Goal: Information Seeking & Learning: Learn about a topic

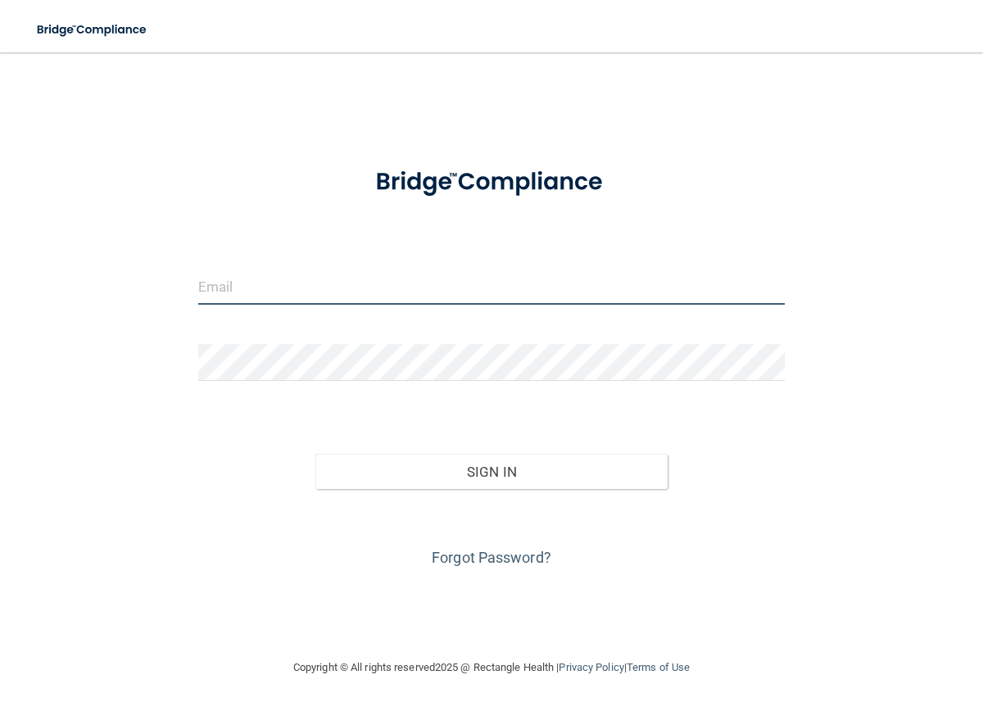
type input "[EMAIL_ADDRESS][DOMAIN_NAME]"
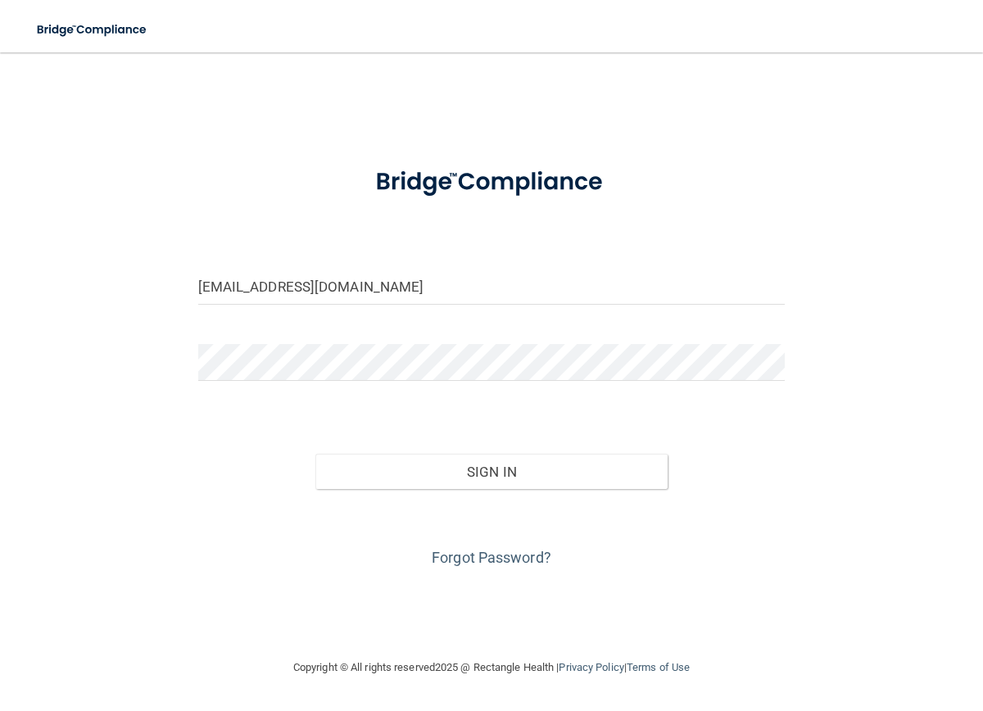
click at [637, 203] on div at bounding box center [491, 182] width 306 height 63
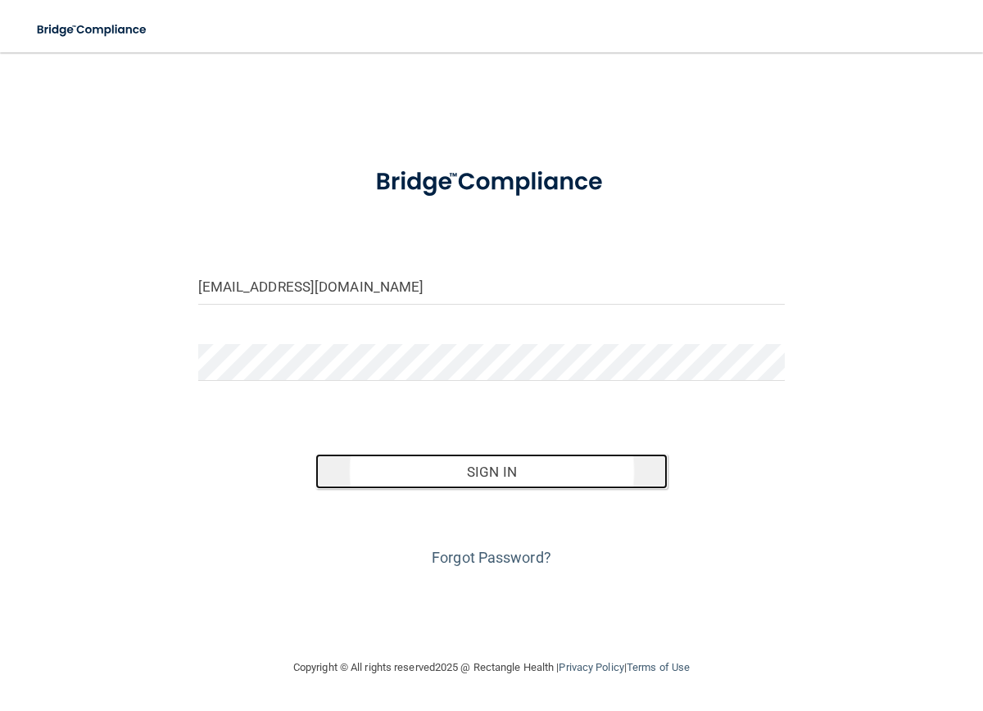
click at [529, 488] on button "Sign In" at bounding box center [492, 472] width 352 height 36
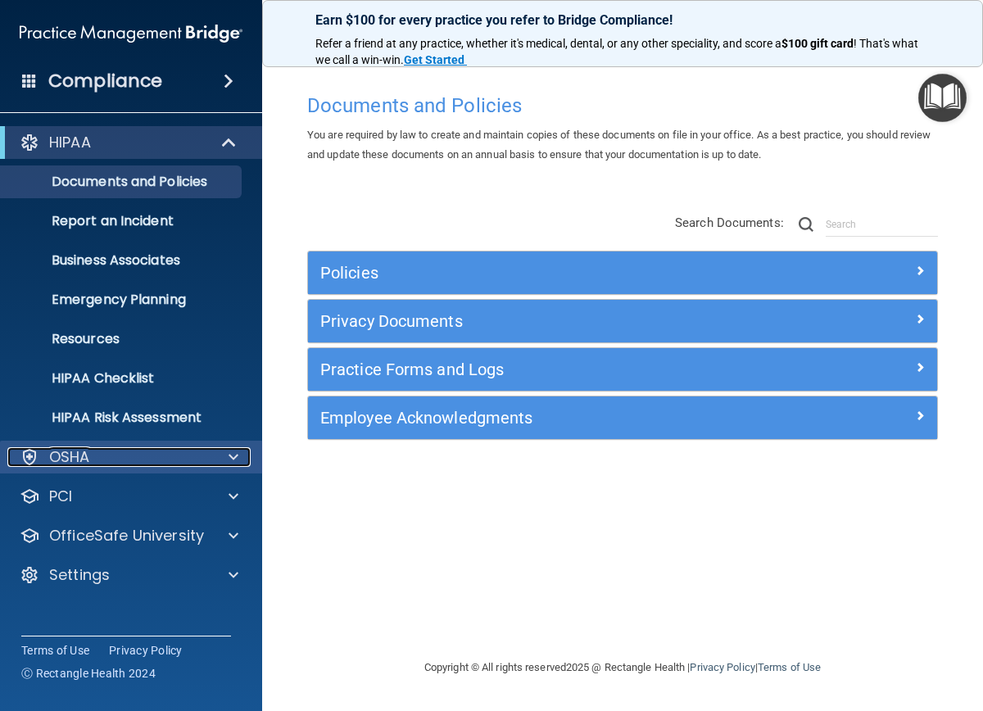
click at [211, 461] on div at bounding box center [231, 457] width 41 height 20
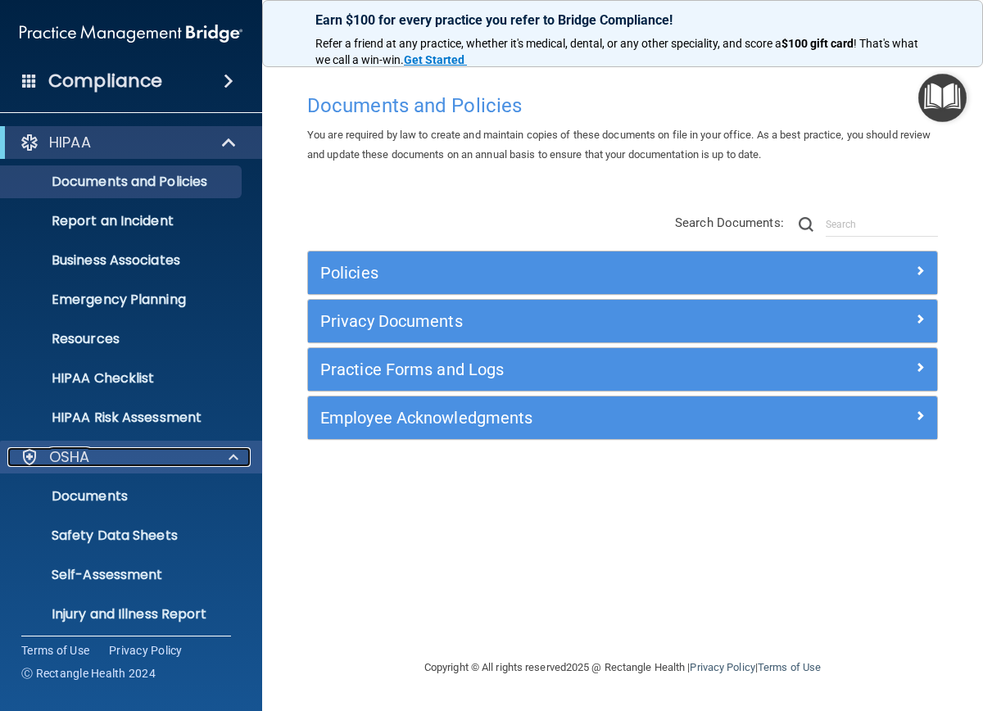
click at [211, 461] on div at bounding box center [231, 457] width 41 height 20
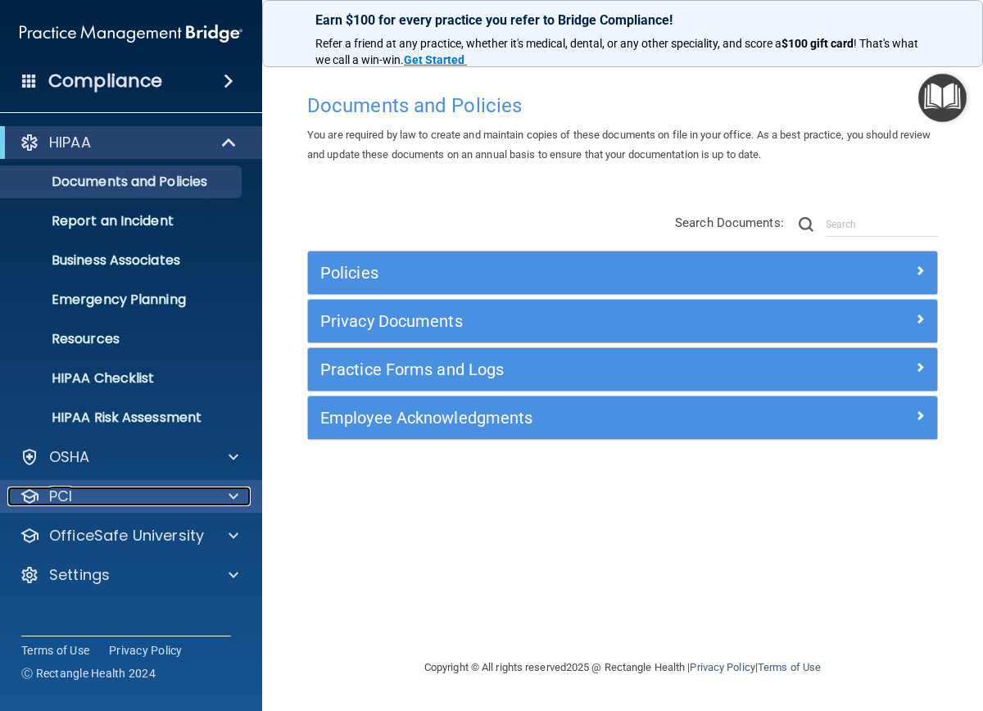
click at [218, 494] on div at bounding box center [231, 497] width 41 height 20
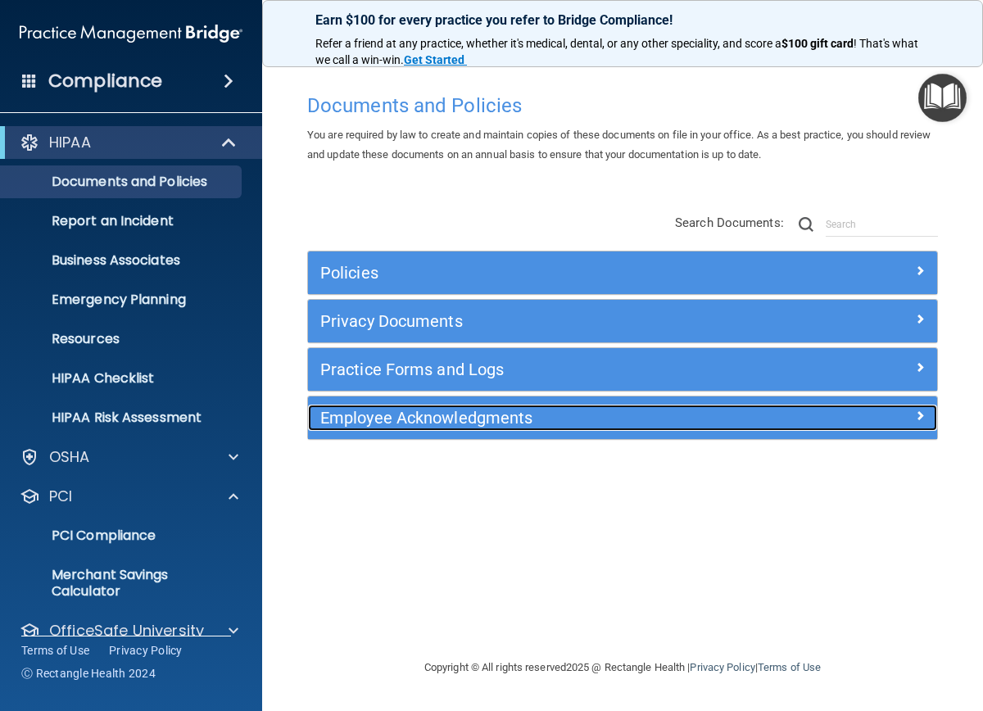
click at [498, 428] on div "Employee Acknowledgments" at bounding box center [544, 418] width 472 height 26
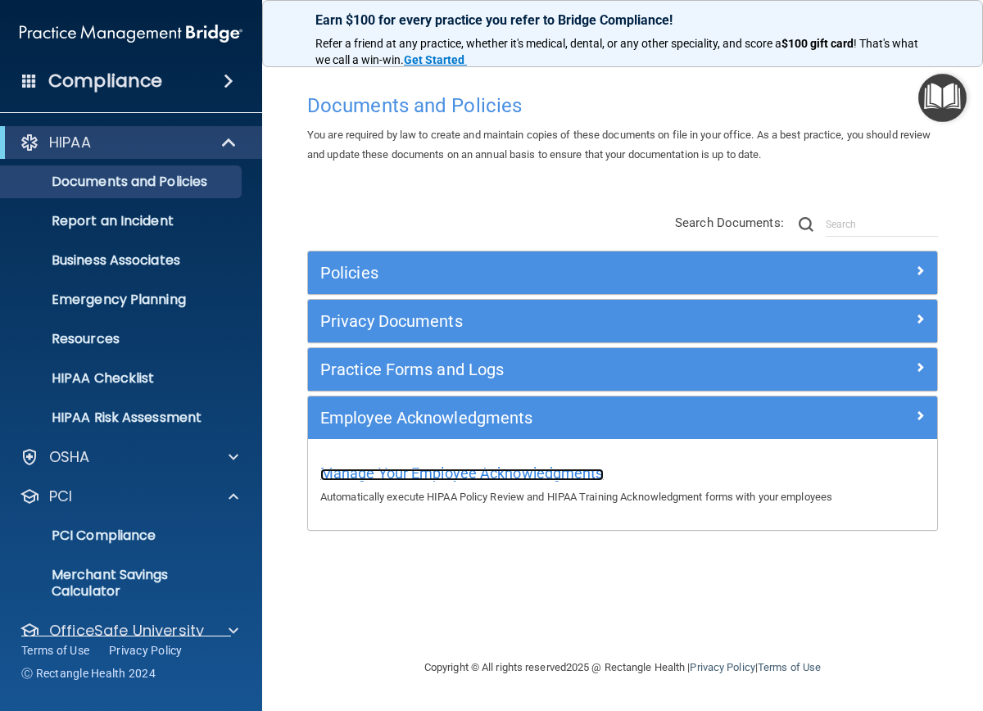
click at [458, 474] on span "Manage Your Employee Acknowledgments" at bounding box center [462, 473] width 284 height 17
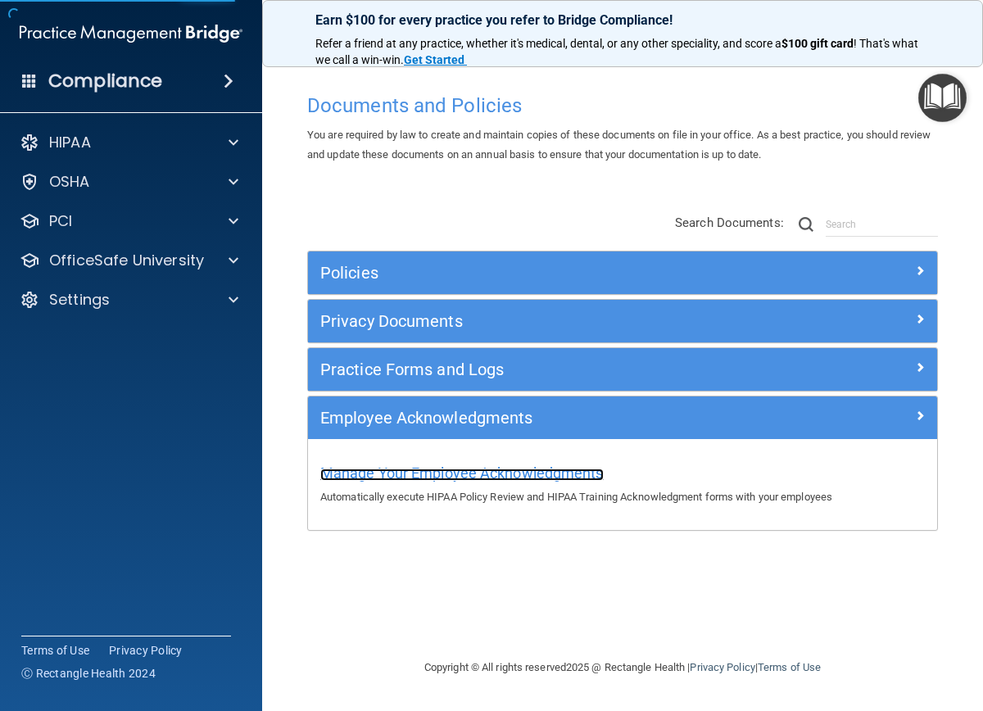
click at [451, 476] on span "Manage Your Employee Acknowledgments" at bounding box center [462, 473] width 284 height 17
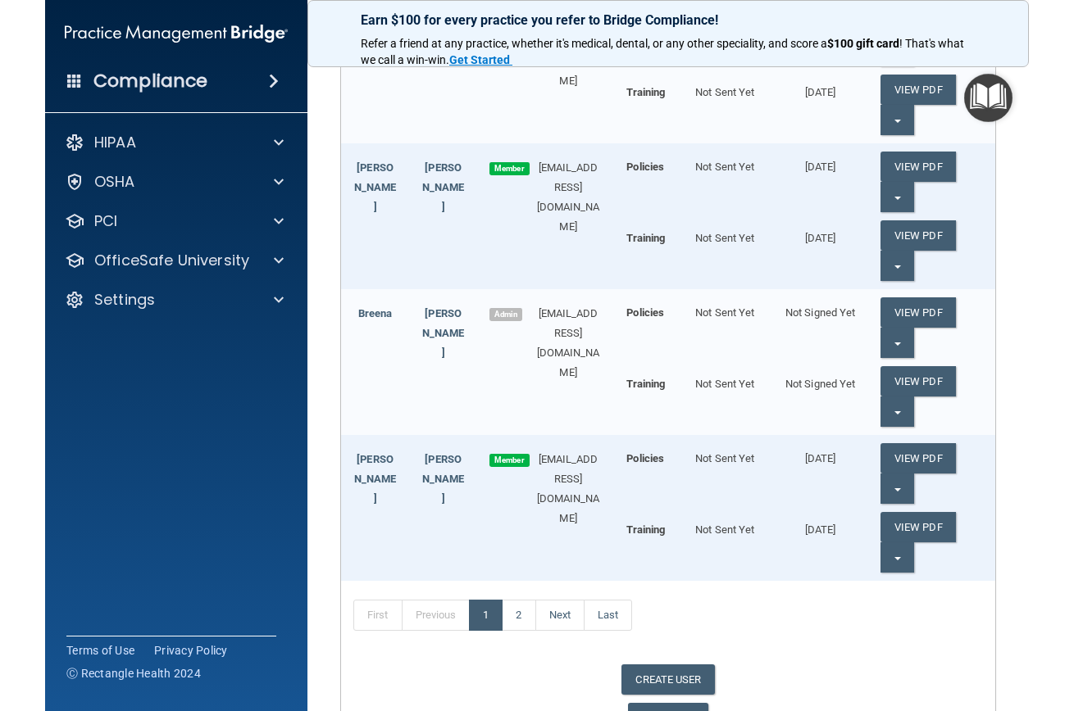
scroll to position [656, 0]
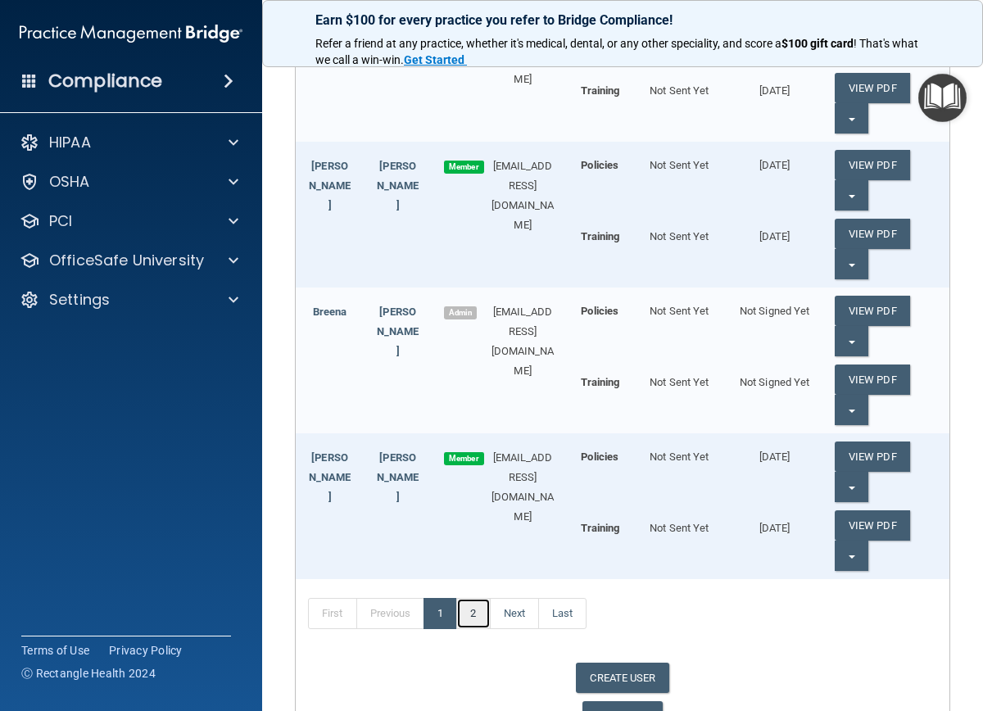
click at [476, 615] on link "2" at bounding box center [473, 613] width 34 height 31
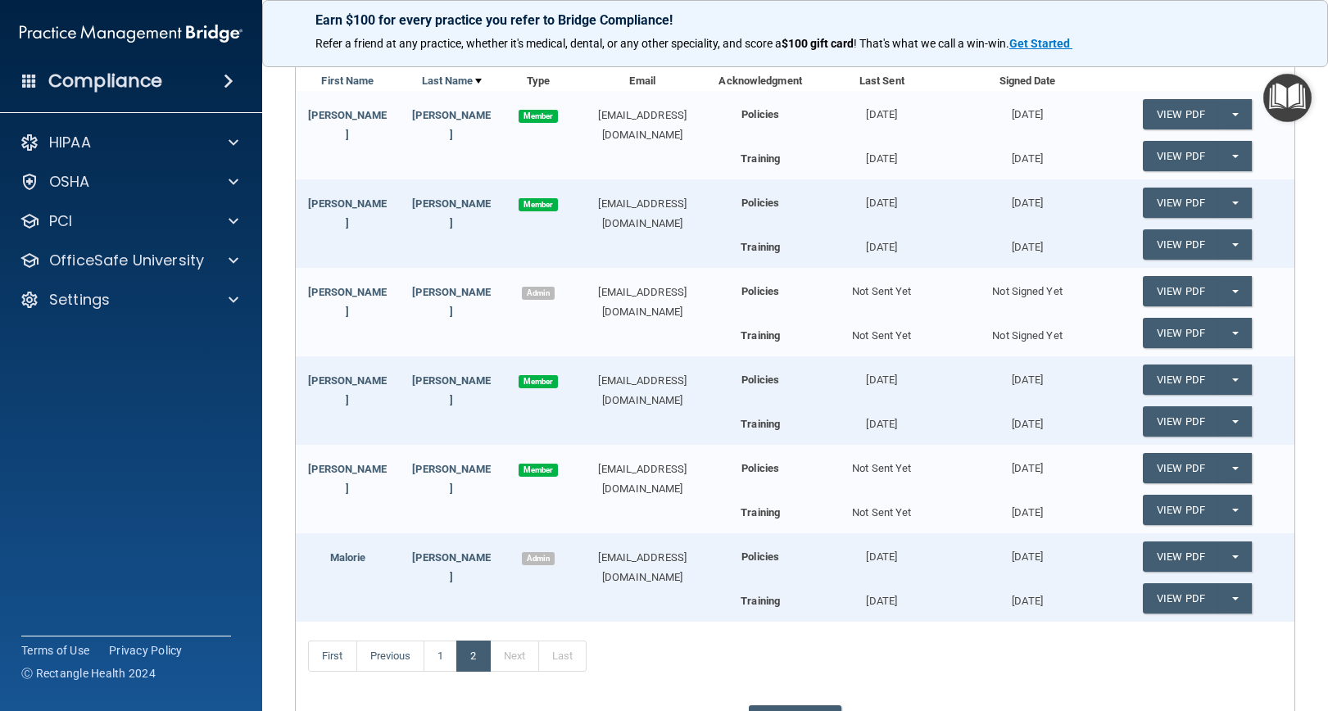
scroll to position [216, 0]
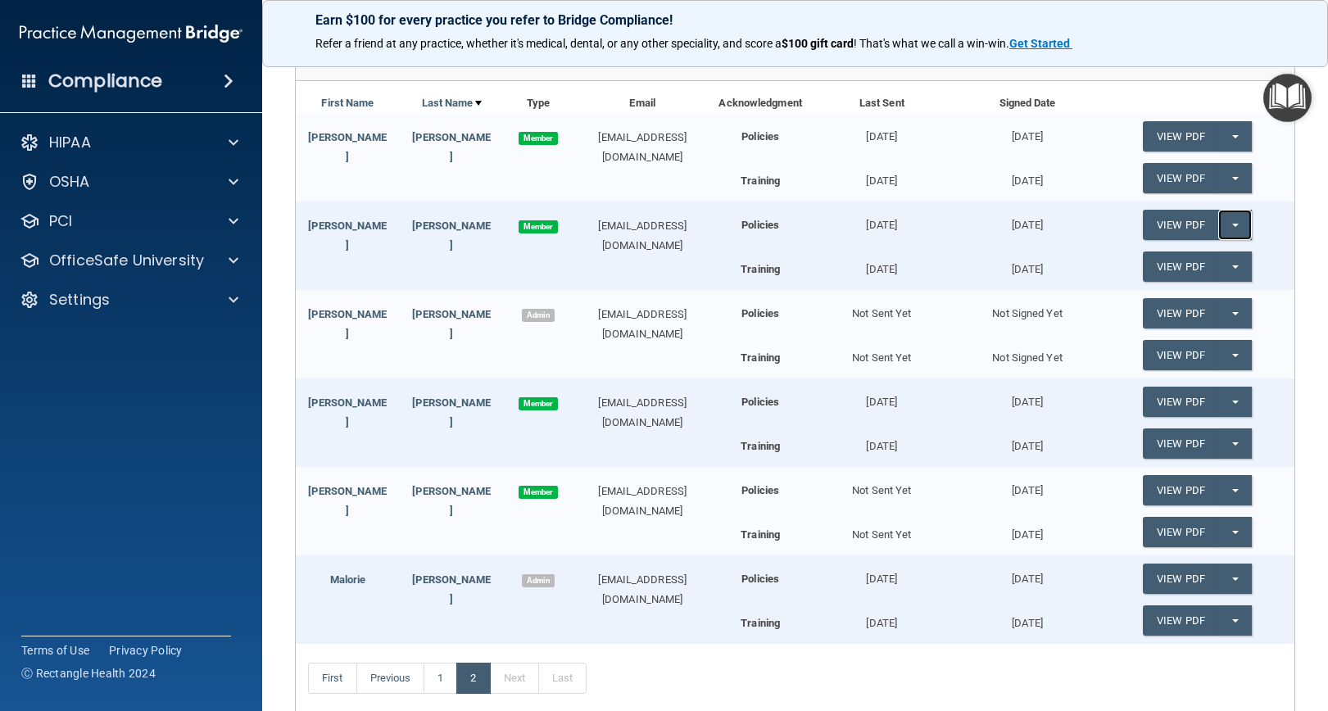
click at [983, 220] on button "Split button!" at bounding box center [1236, 225] width 34 height 30
click at [983, 262] on link "Update Acknowledgment" at bounding box center [1218, 258] width 151 height 25
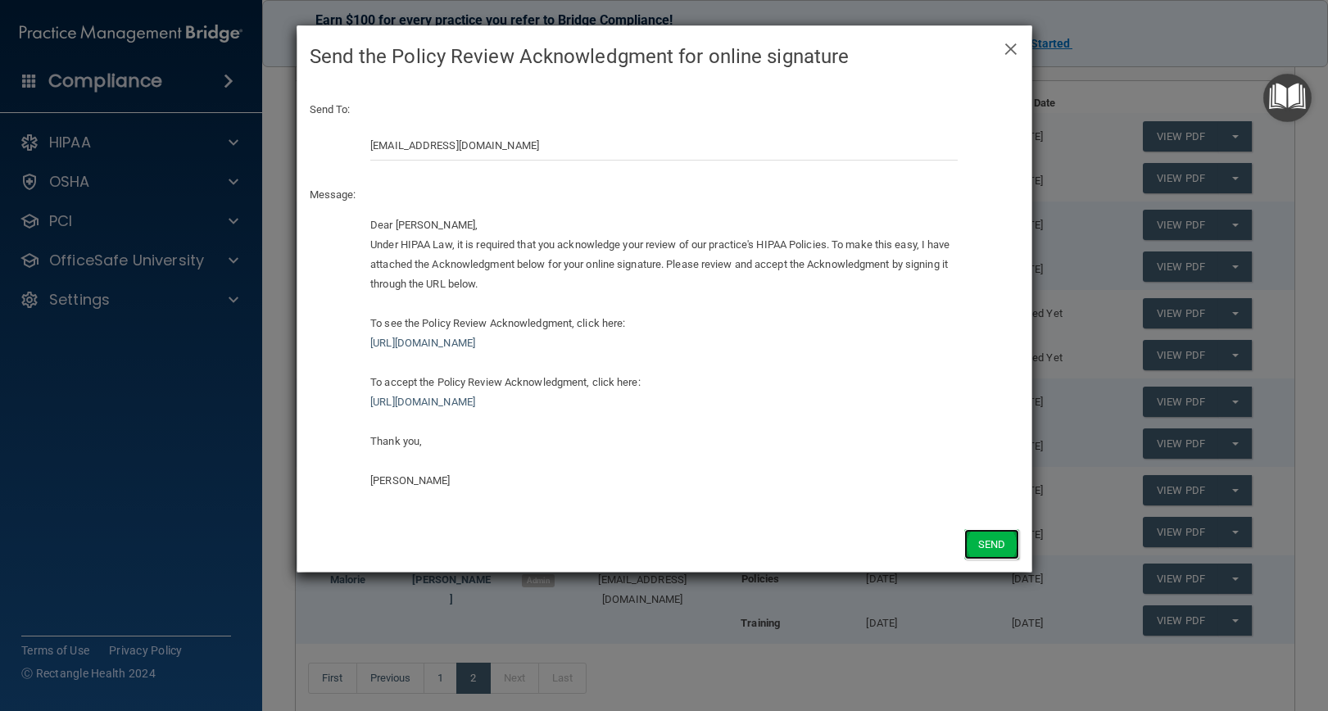
click at [983, 540] on button "Send" at bounding box center [992, 544] width 54 height 30
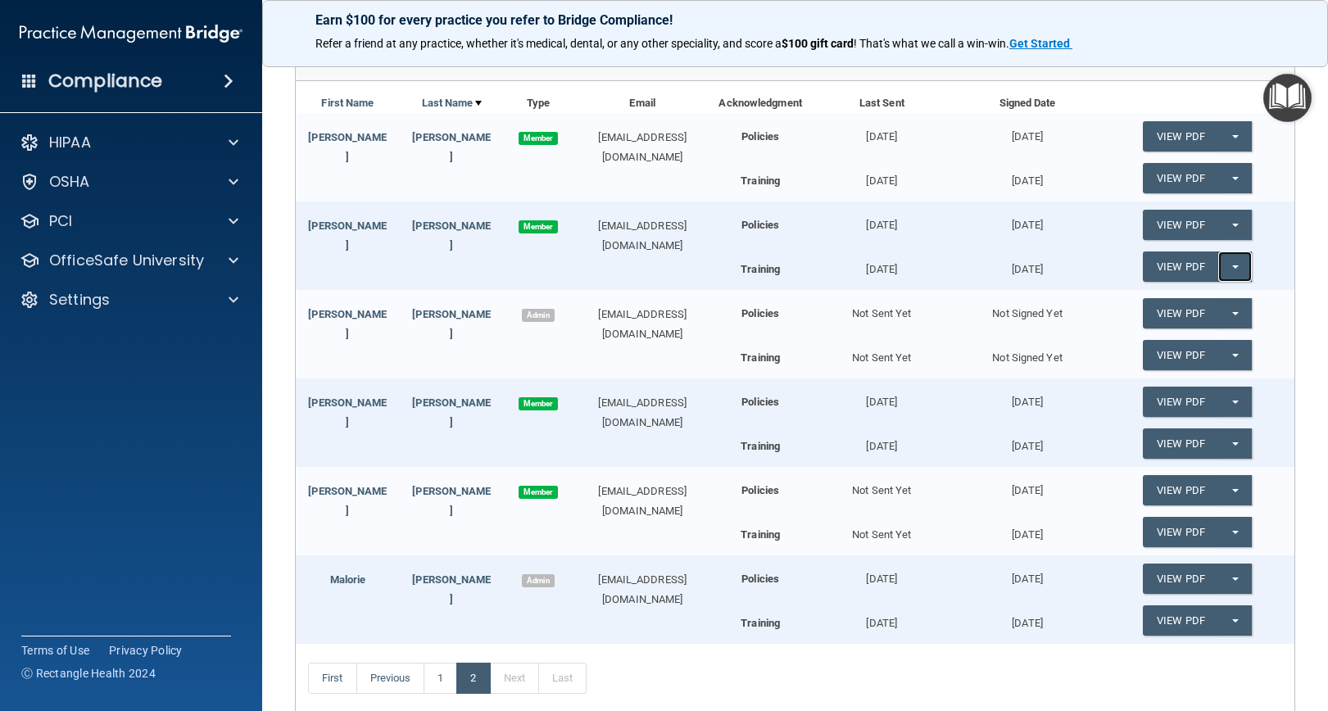
click at [983, 270] on button "Split button!" at bounding box center [1236, 267] width 34 height 30
click at [983, 305] on link "Update Acknowledgment" at bounding box center [1218, 300] width 151 height 25
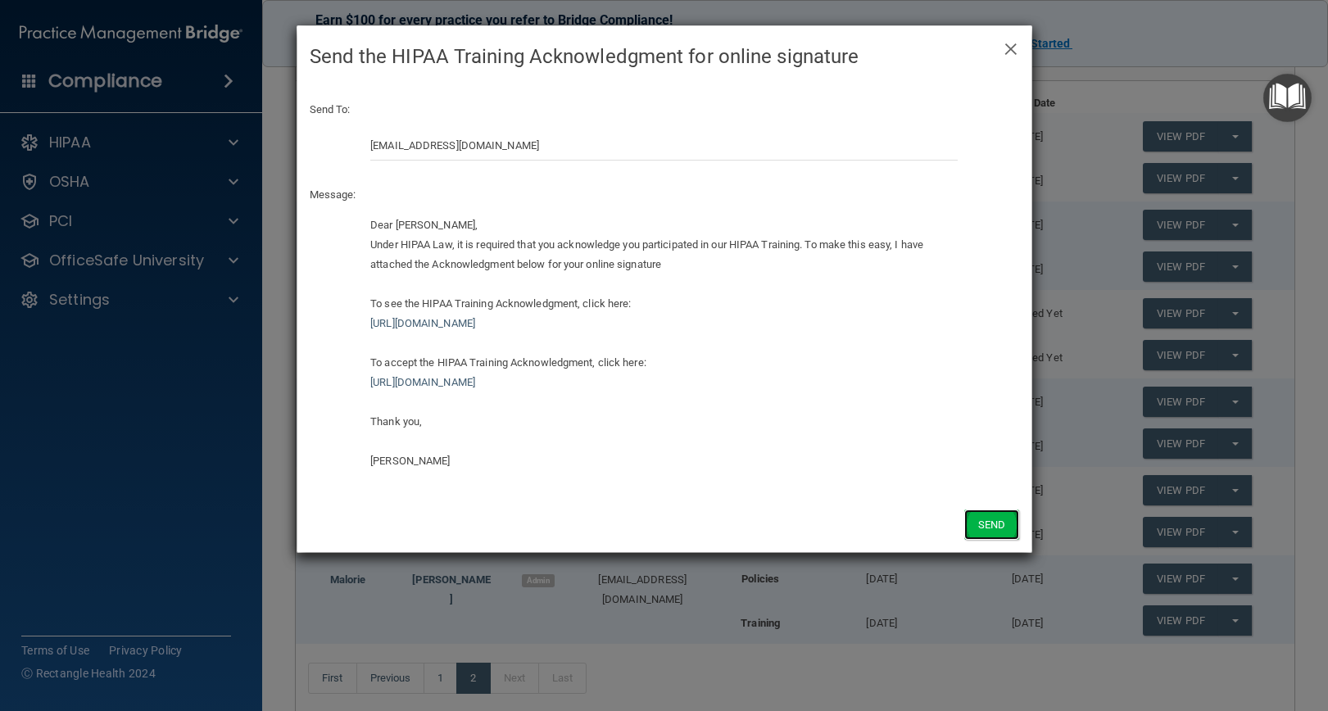
click at [983, 525] on button "Send" at bounding box center [992, 525] width 54 height 30
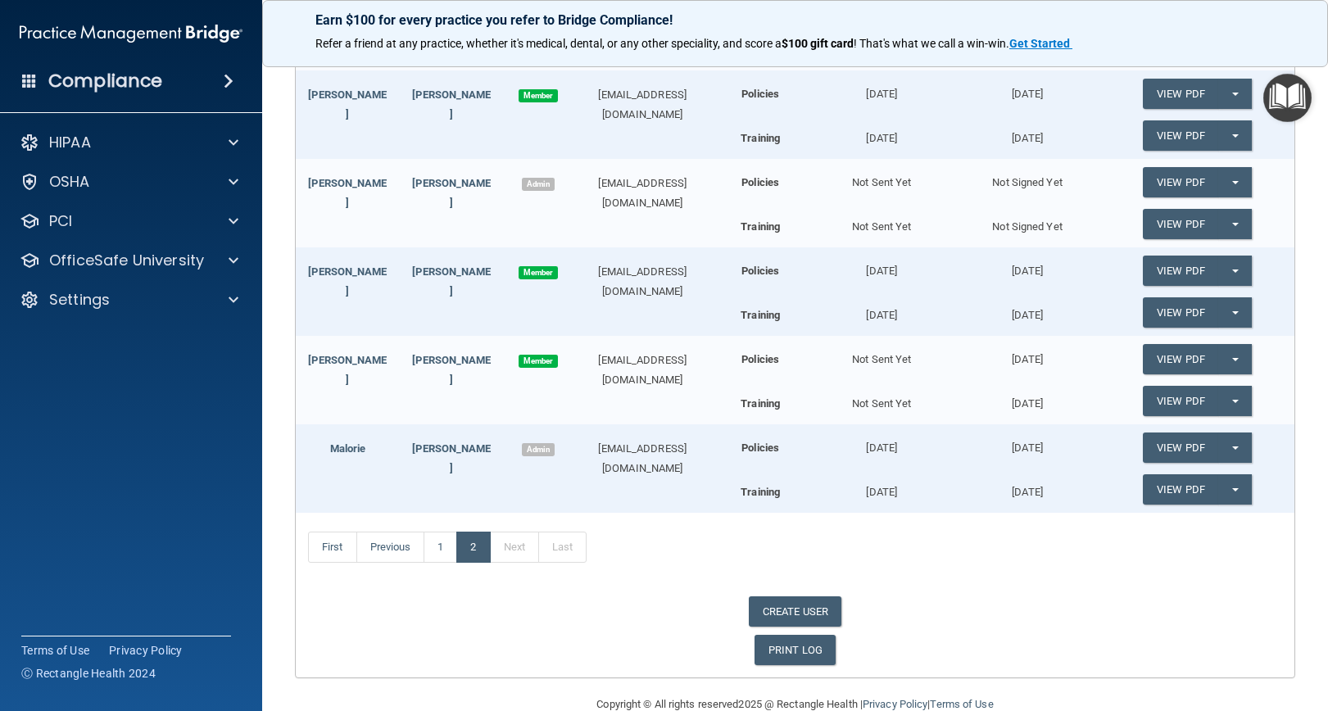
scroll to position [379, 0]
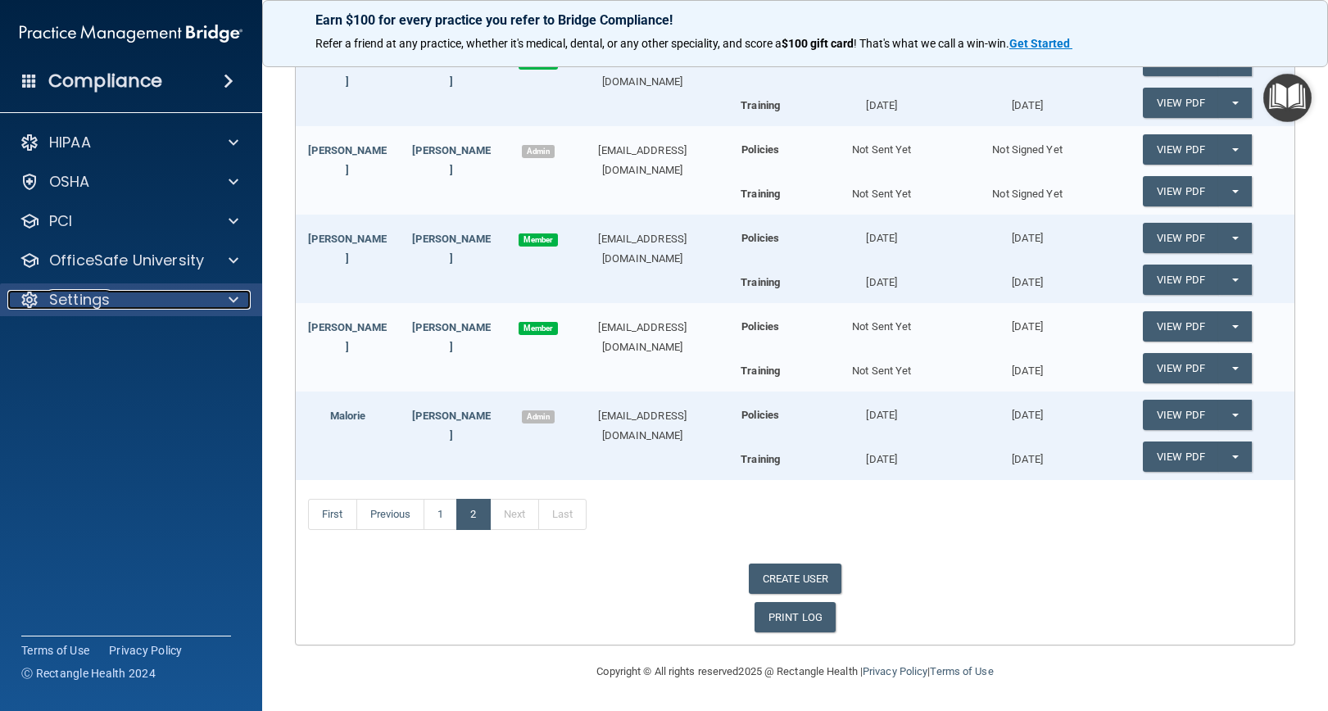
click at [209, 304] on div "Settings" at bounding box center [108, 300] width 203 height 20
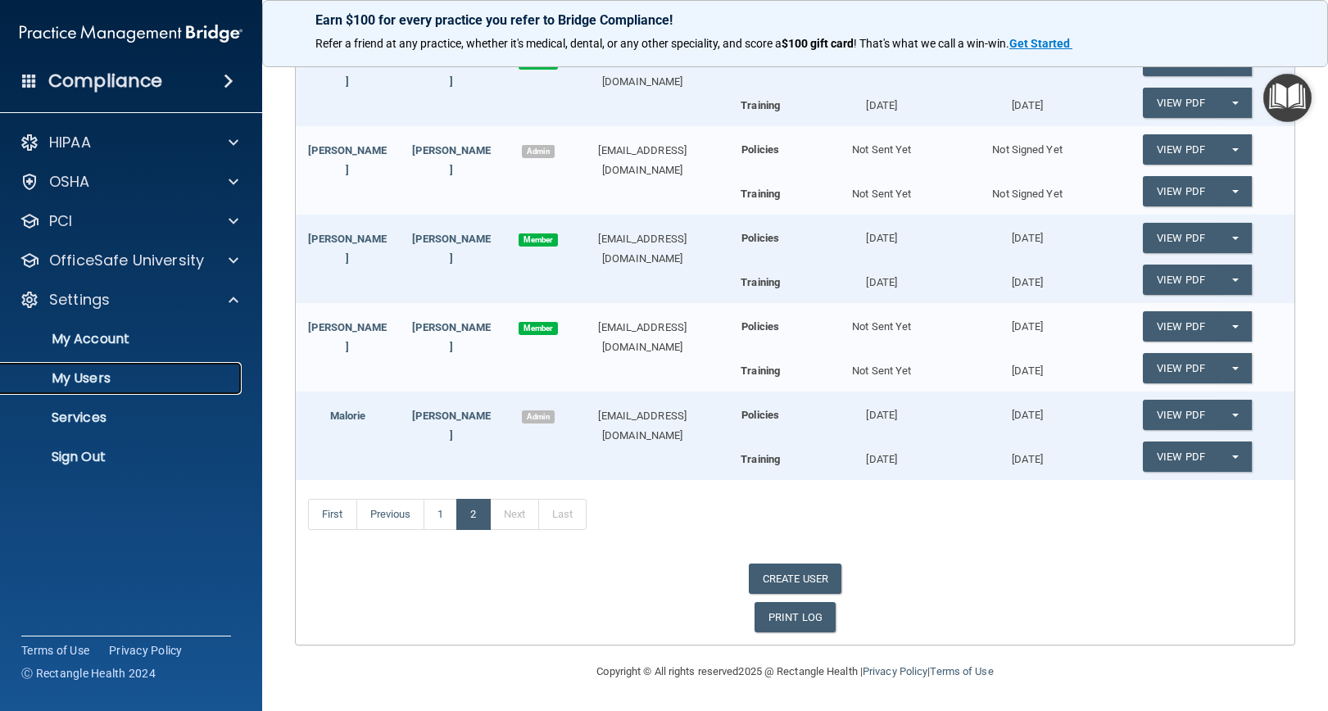
click at [116, 375] on p "My Users" at bounding box center [123, 378] width 224 height 16
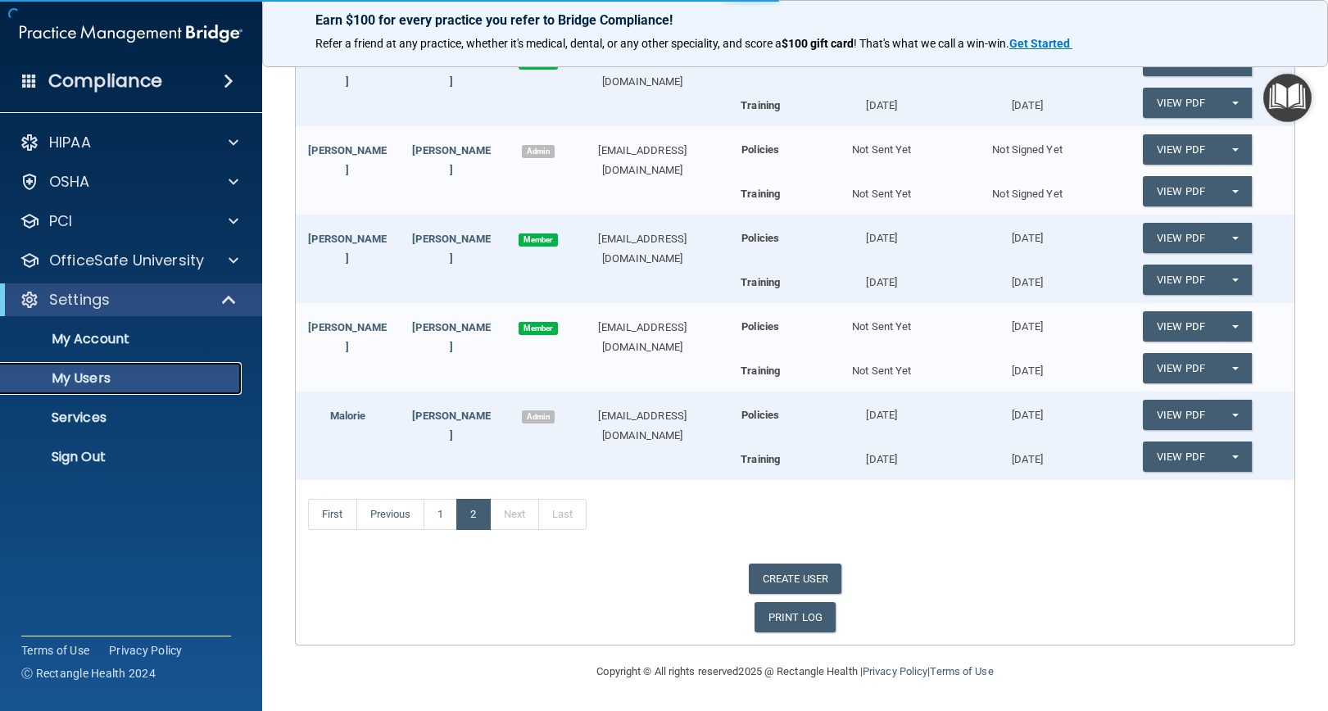
select select "20"
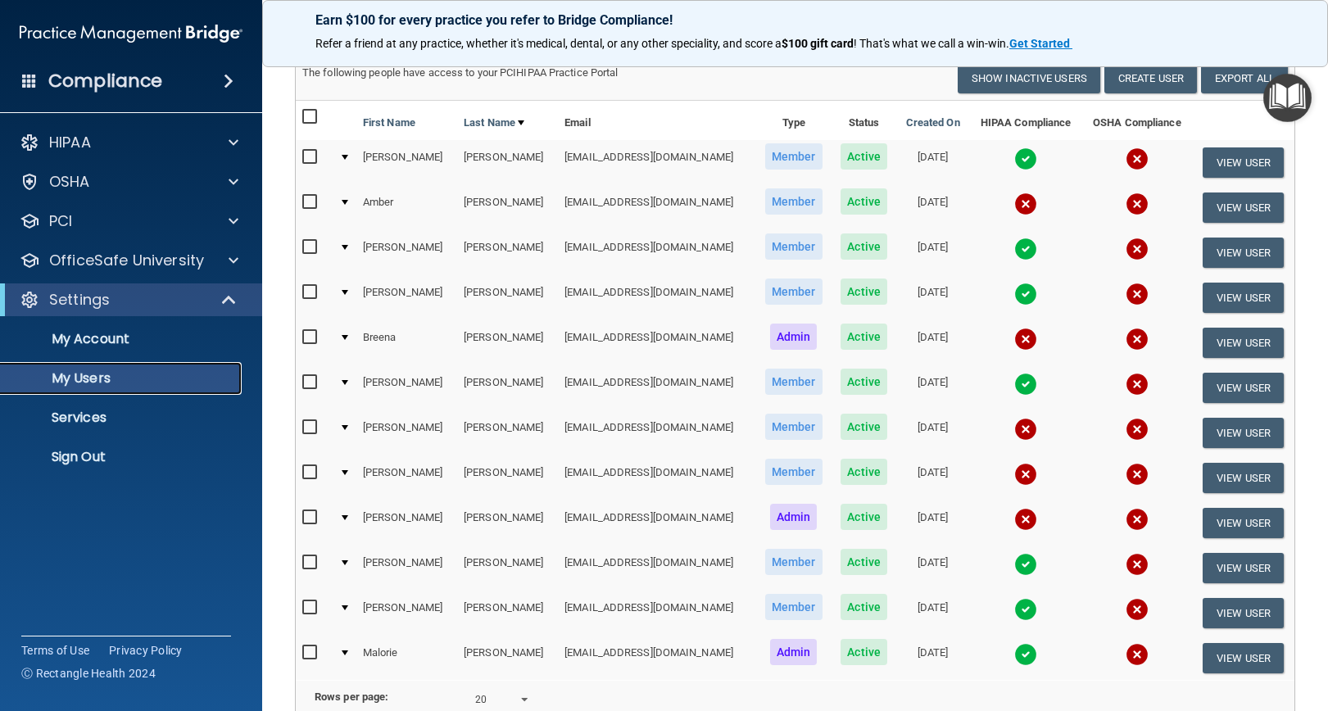
scroll to position [82, 0]
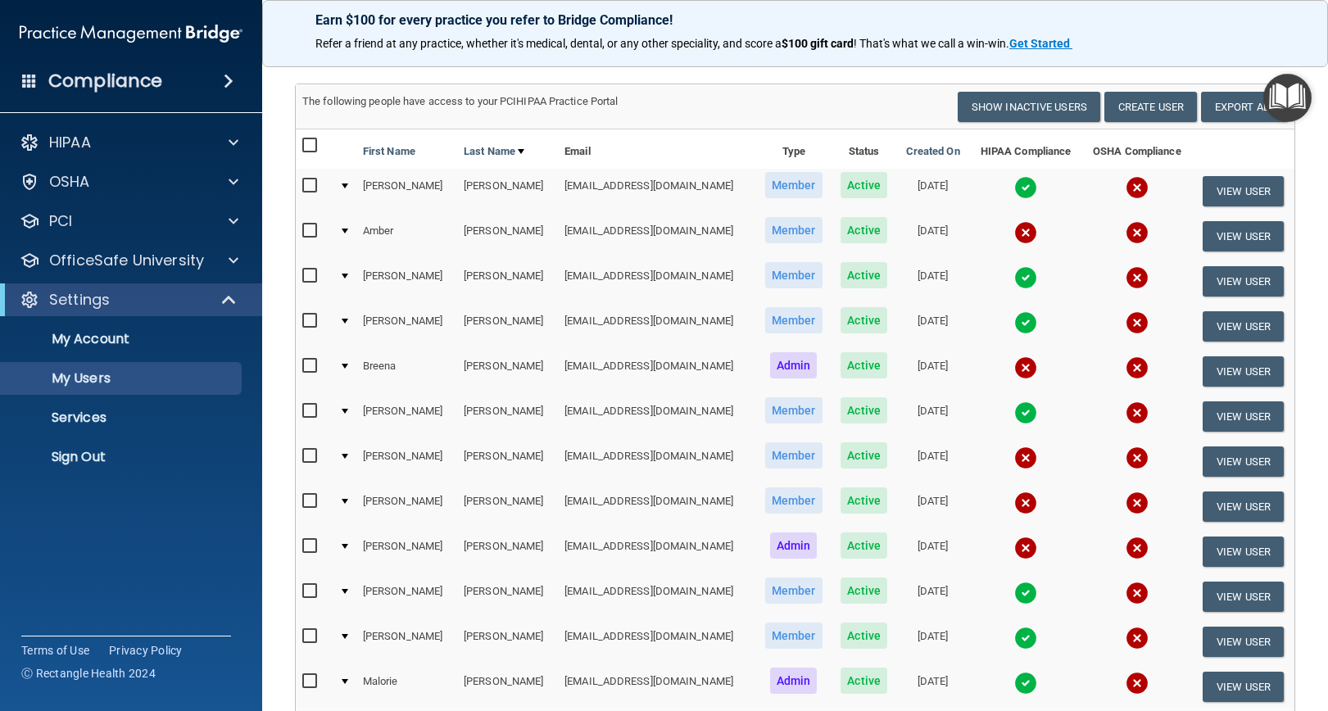
click at [903, 499] on td "[DATE]" at bounding box center [933, 506] width 73 height 45
click at [983, 509] on button "View User" at bounding box center [1243, 507] width 81 height 30
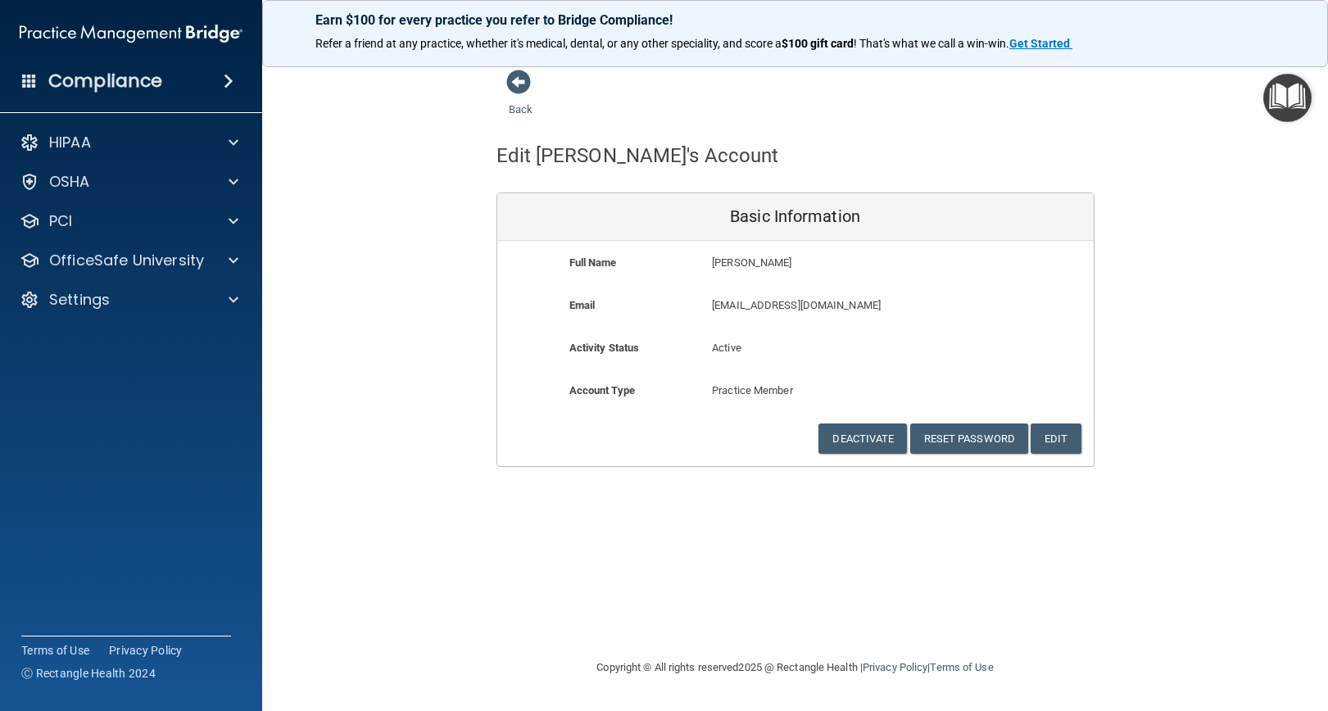
click at [712, 266] on p "[PERSON_NAME]" at bounding box center [842, 263] width 261 height 20
click at [911, 293] on div "Full Name [PERSON_NAME] [PERSON_NAME]" at bounding box center [795, 274] width 597 height 43
click at [983, 546] on div "Back Edit [PERSON_NAME]'s Account Basic Information Full Name [PERSON_NAME] [PE…" at bounding box center [795, 355] width 1001 height 573
click at [402, 290] on div "Back Edit [PERSON_NAME]'s Account Basic Information Full Name [PERSON_NAME] [PE…" at bounding box center [795, 268] width 1001 height 398
click at [983, 440] on button "Edit" at bounding box center [1056, 439] width 50 height 30
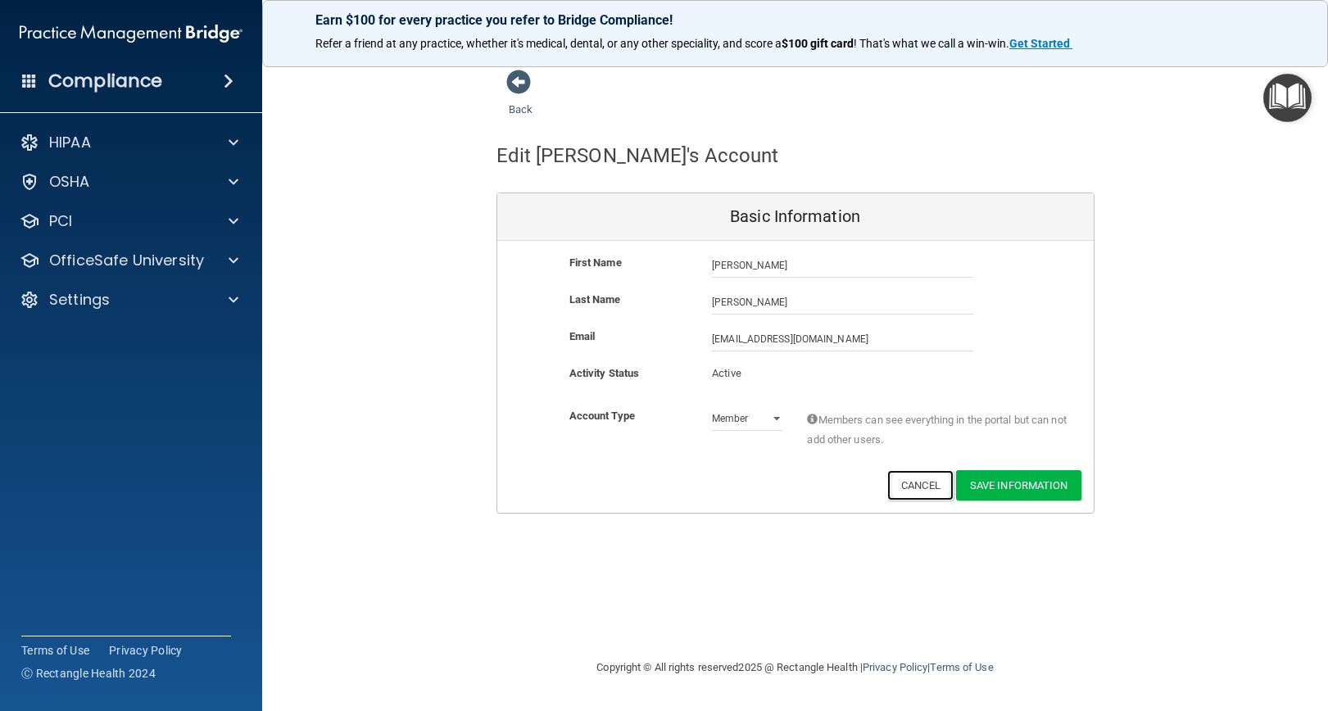
click at [922, 493] on button "Cancel" at bounding box center [920, 485] width 66 height 30
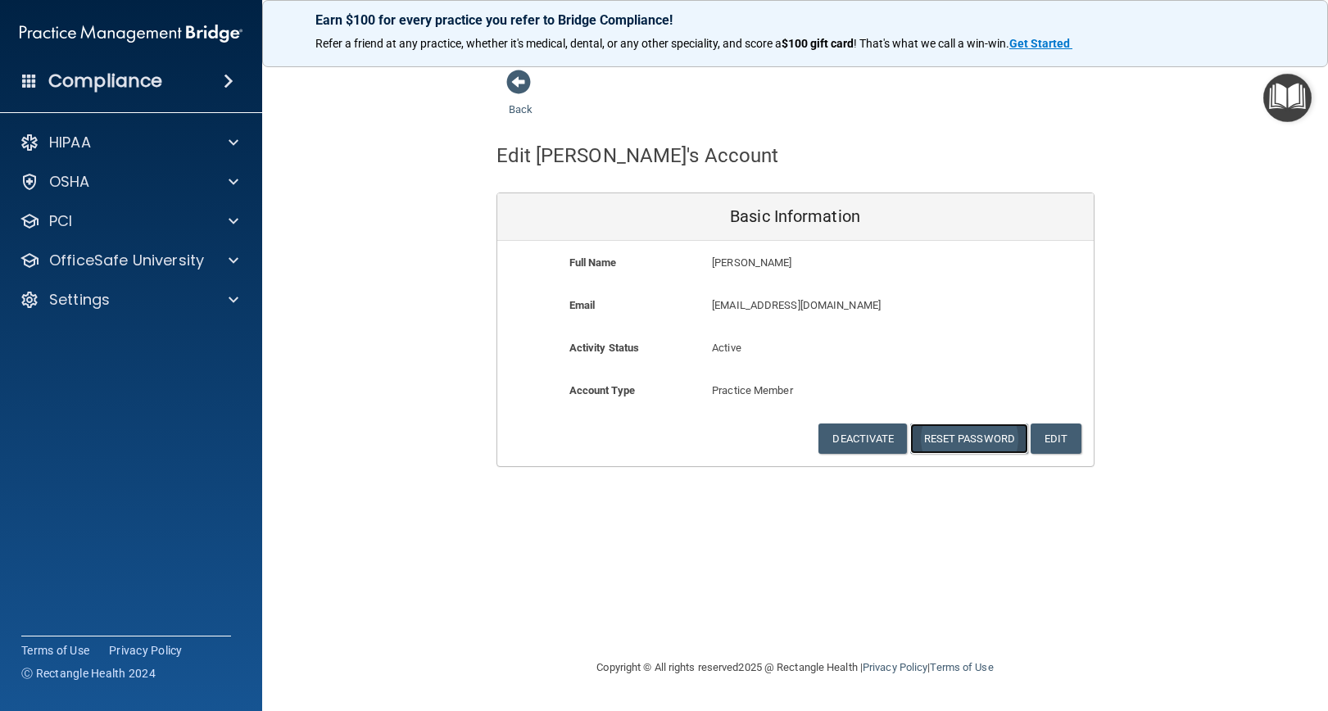
click at [983, 437] on button "Reset Password" at bounding box center [969, 439] width 118 height 30
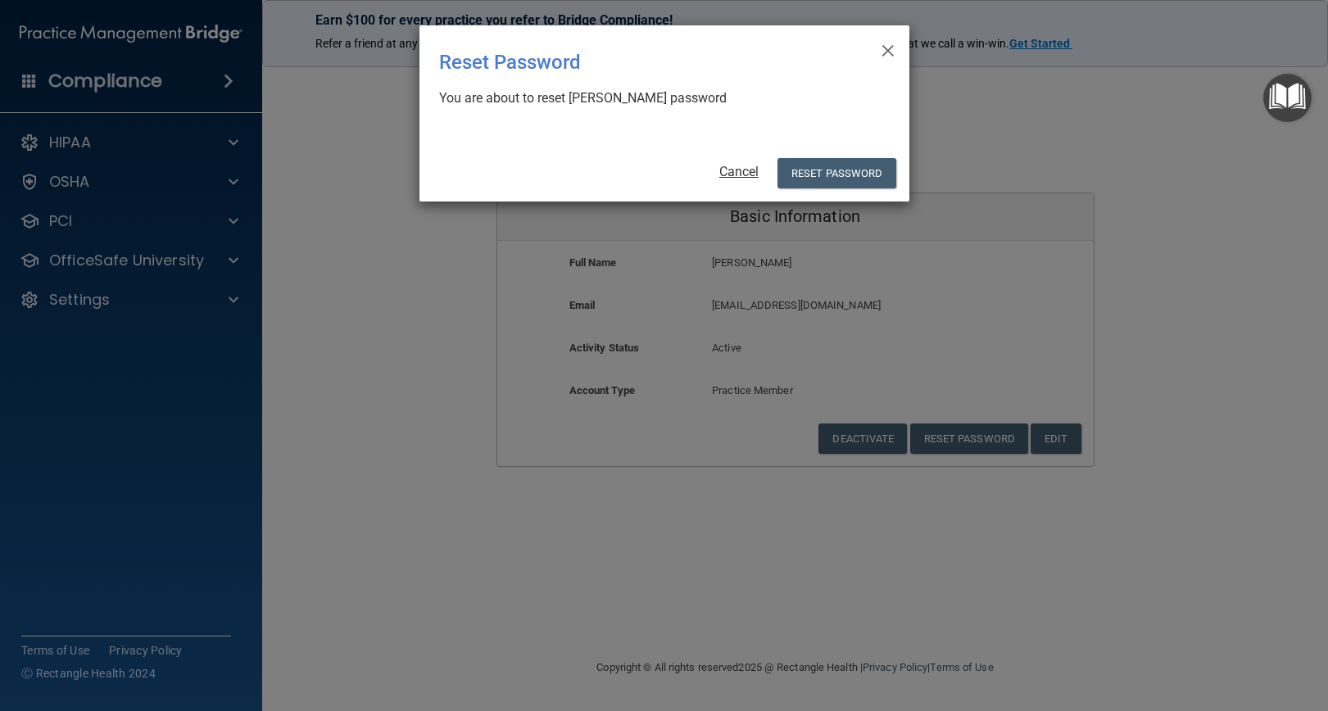
click at [732, 171] on link "Cancel" at bounding box center [739, 172] width 39 height 16
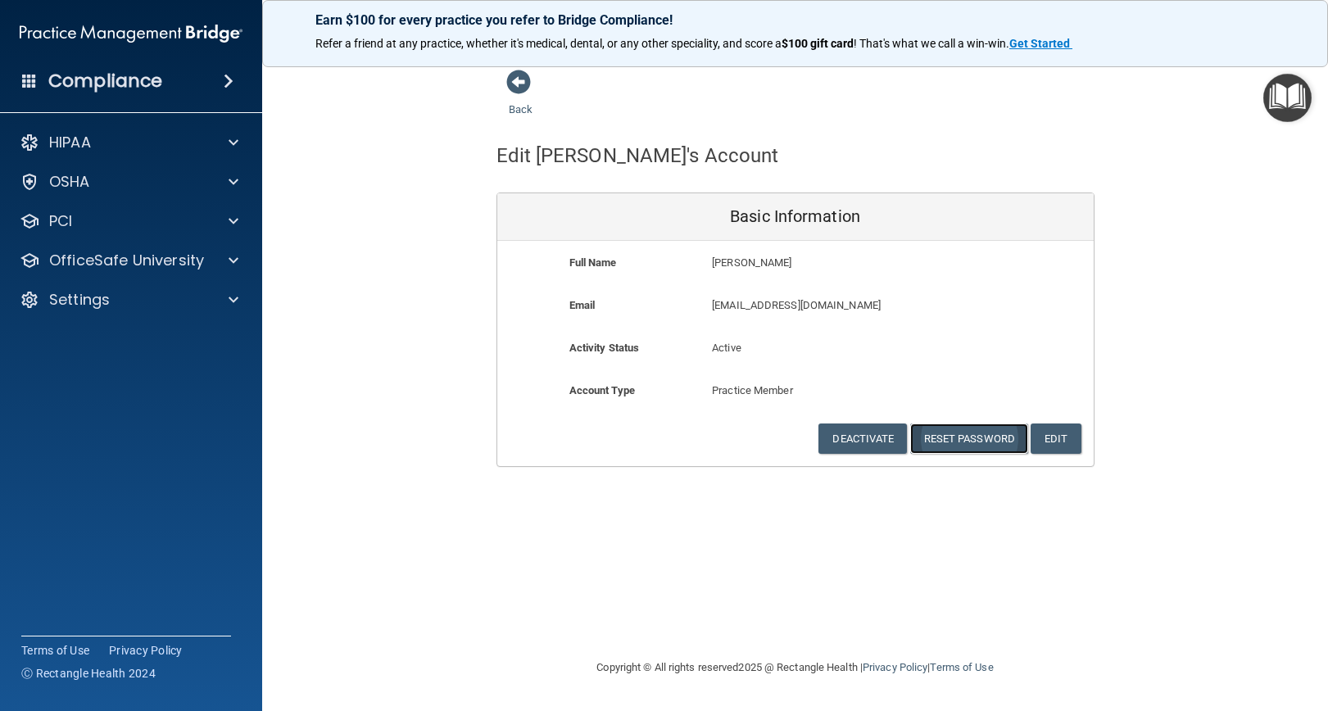
click at [975, 440] on button "Reset Password" at bounding box center [969, 439] width 118 height 30
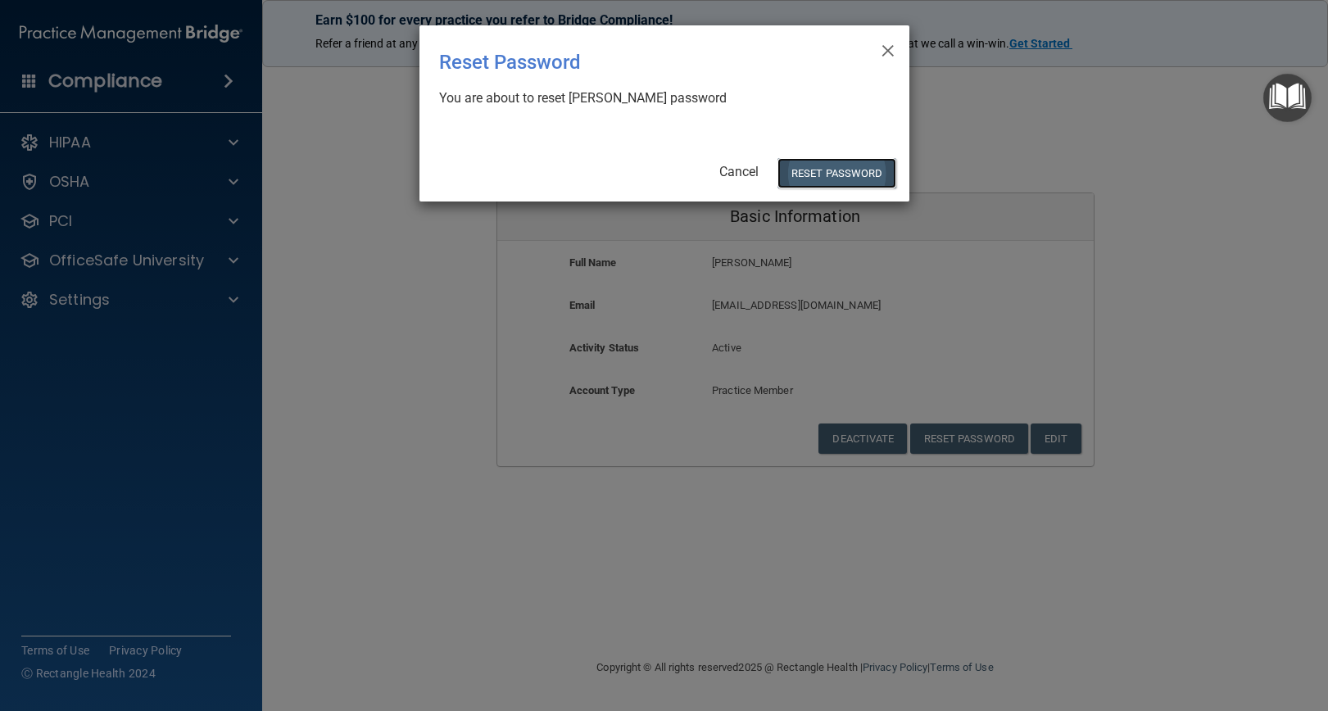
click at [829, 171] on button "Reset Password" at bounding box center [837, 173] width 118 height 30
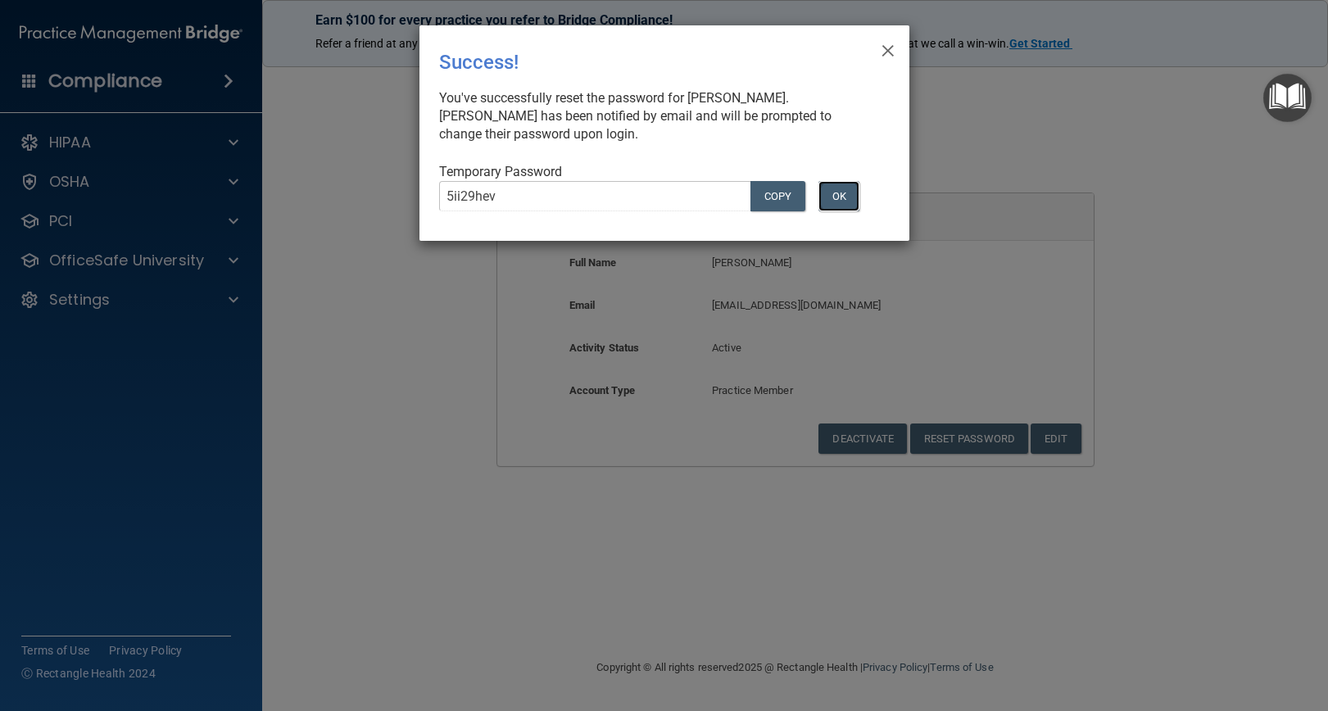
click at [848, 196] on button "OK" at bounding box center [839, 196] width 41 height 30
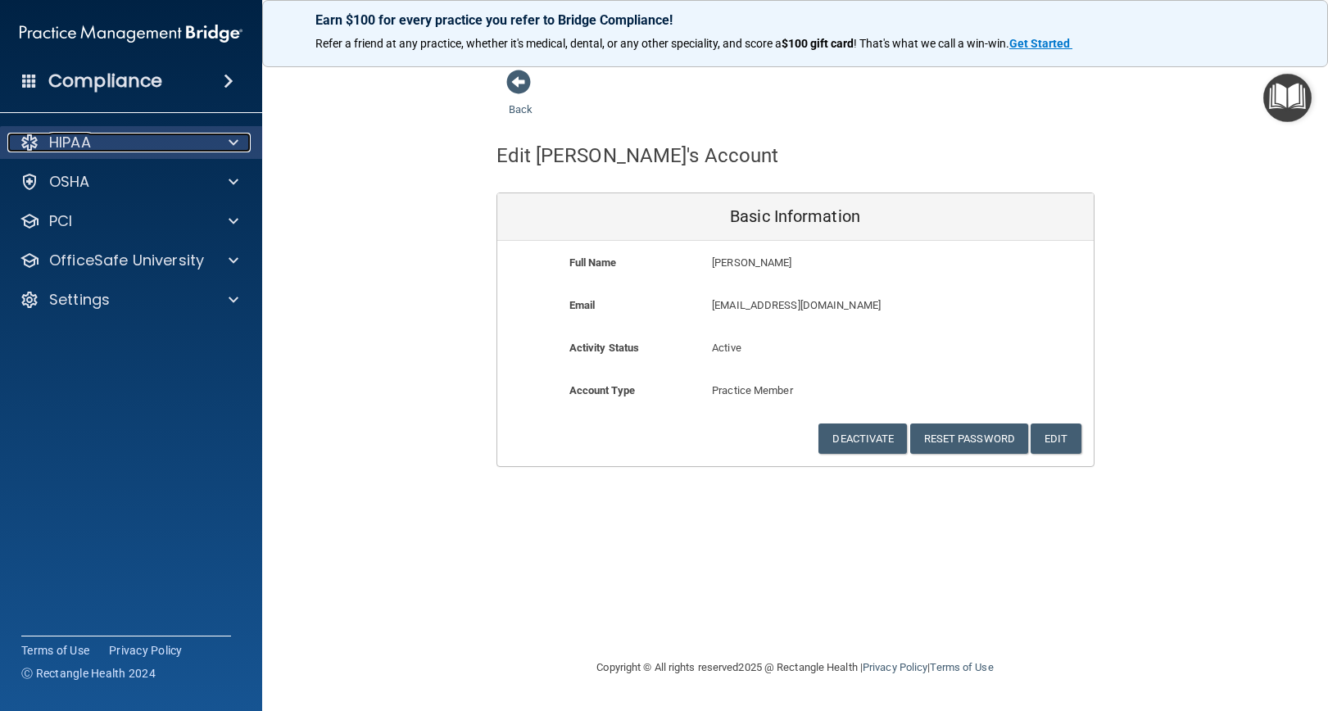
click at [169, 144] on div "HIPAA" at bounding box center [108, 143] width 203 height 20
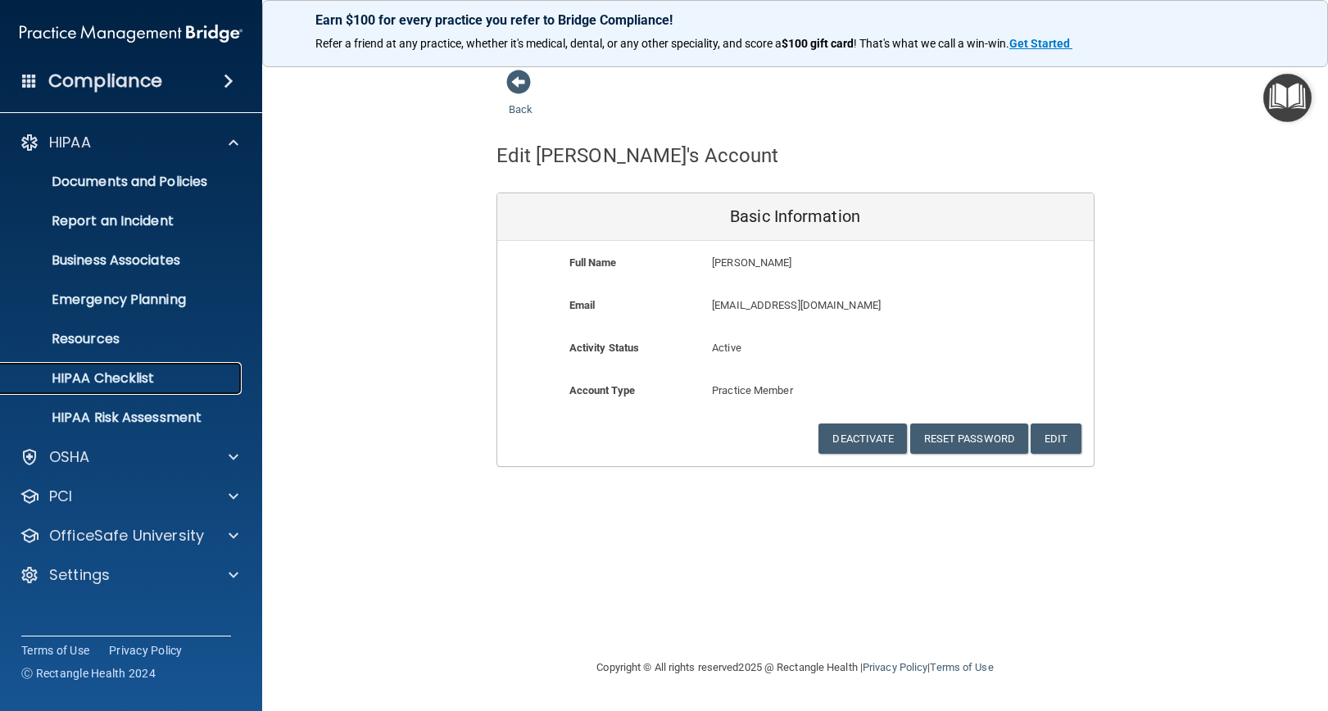
click at [109, 375] on p "HIPAA Checklist" at bounding box center [123, 378] width 224 height 16
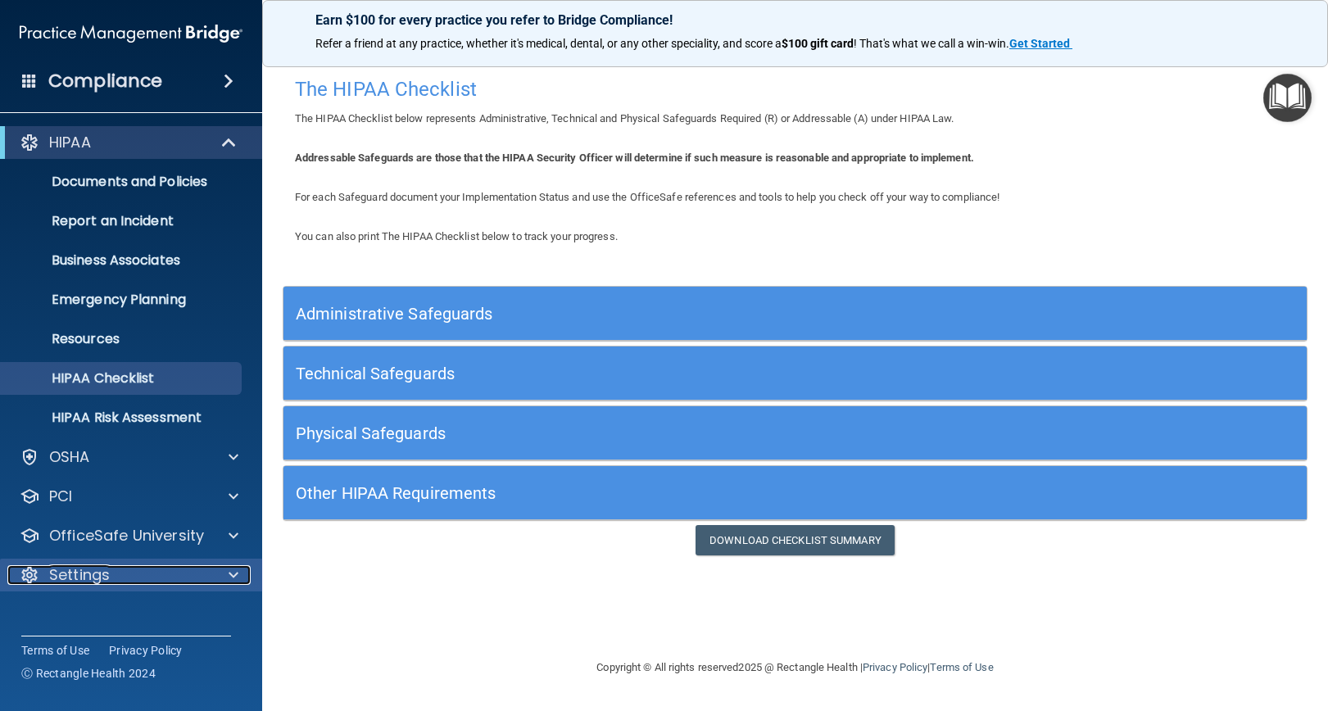
click at [205, 583] on div "Settings" at bounding box center [108, 575] width 203 height 20
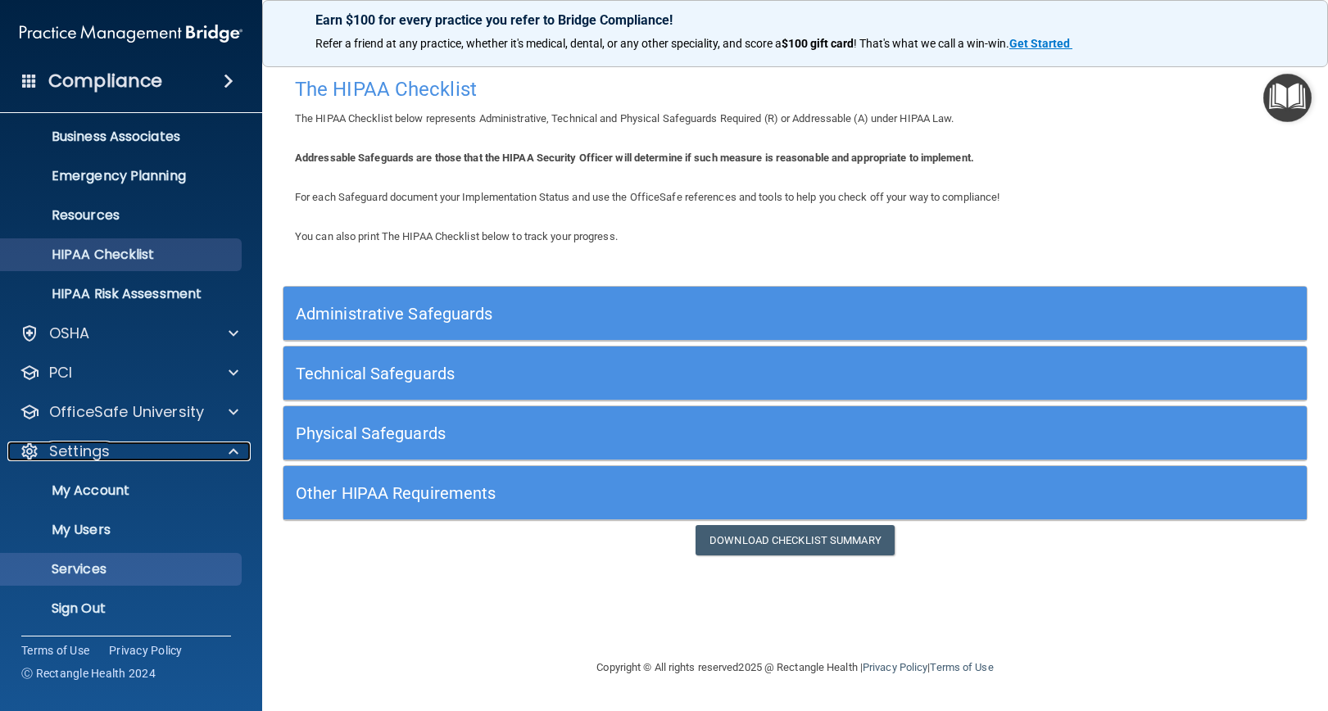
scroll to position [126, 0]
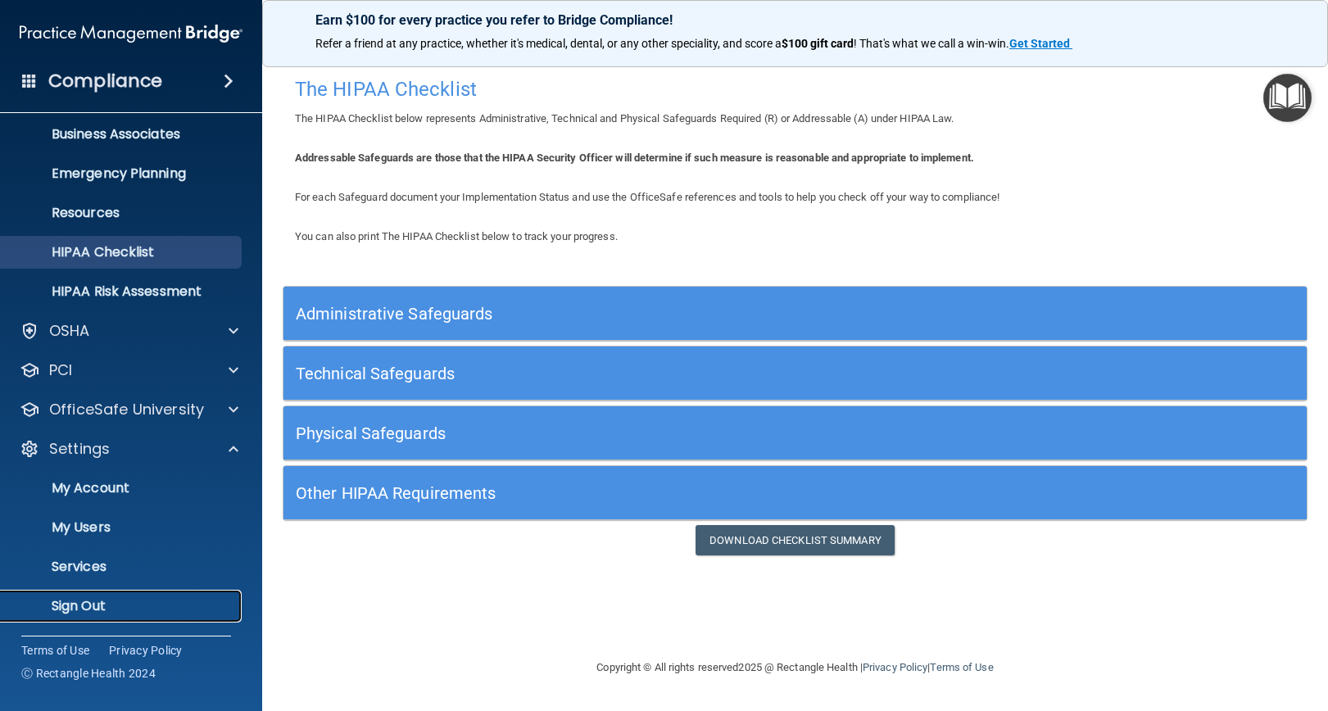
click at [119, 608] on p "Sign Out" at bounding box center [123, 606] width 224 height 16
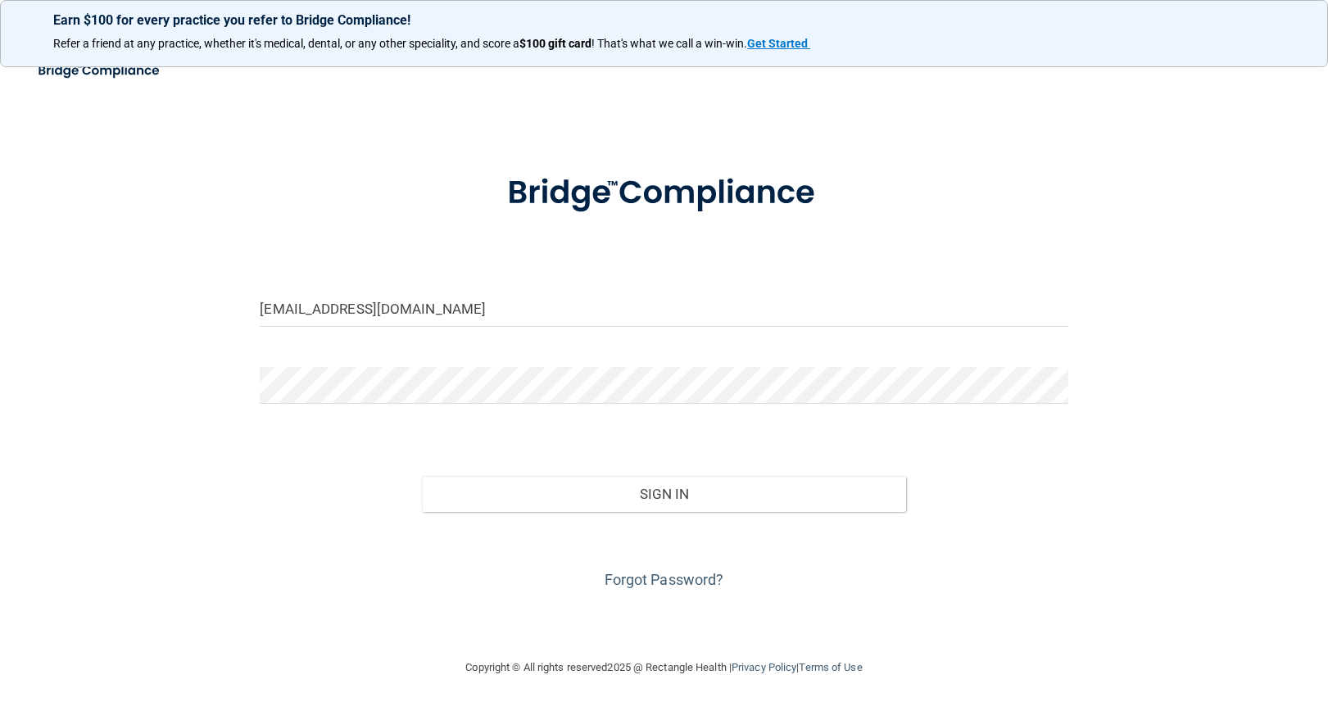
click at [466, 356] on form "[EMAIL_ADDRESS][DOMAIN_NAME] Invalid email/password. You don't have permission …" at bounding box center [664, 372] width 808 height 443
click at [451, 327] on input "[EMAIL_ADDRESS][DOMAIN_NAME]" at bounding box center [664, 308] width 808 height 37
click at [817, 282] on form "[EMAIL_ADDRESS][DOMAIN_NAME] Invalid email/password. You don't have permission …" at bounding box center [664, 372] width 808 height 443
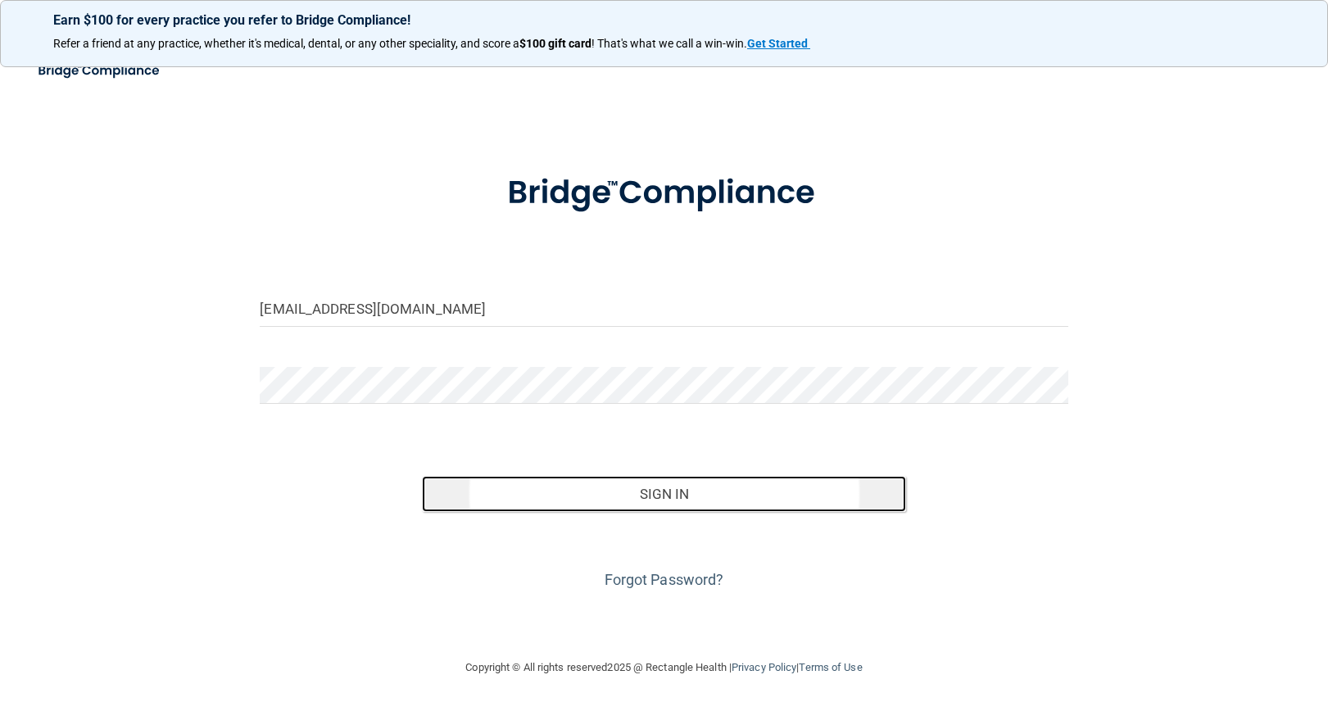
click at [709, 505] on button "Sign In" at bounding box center [664, 494] width 485 height 36
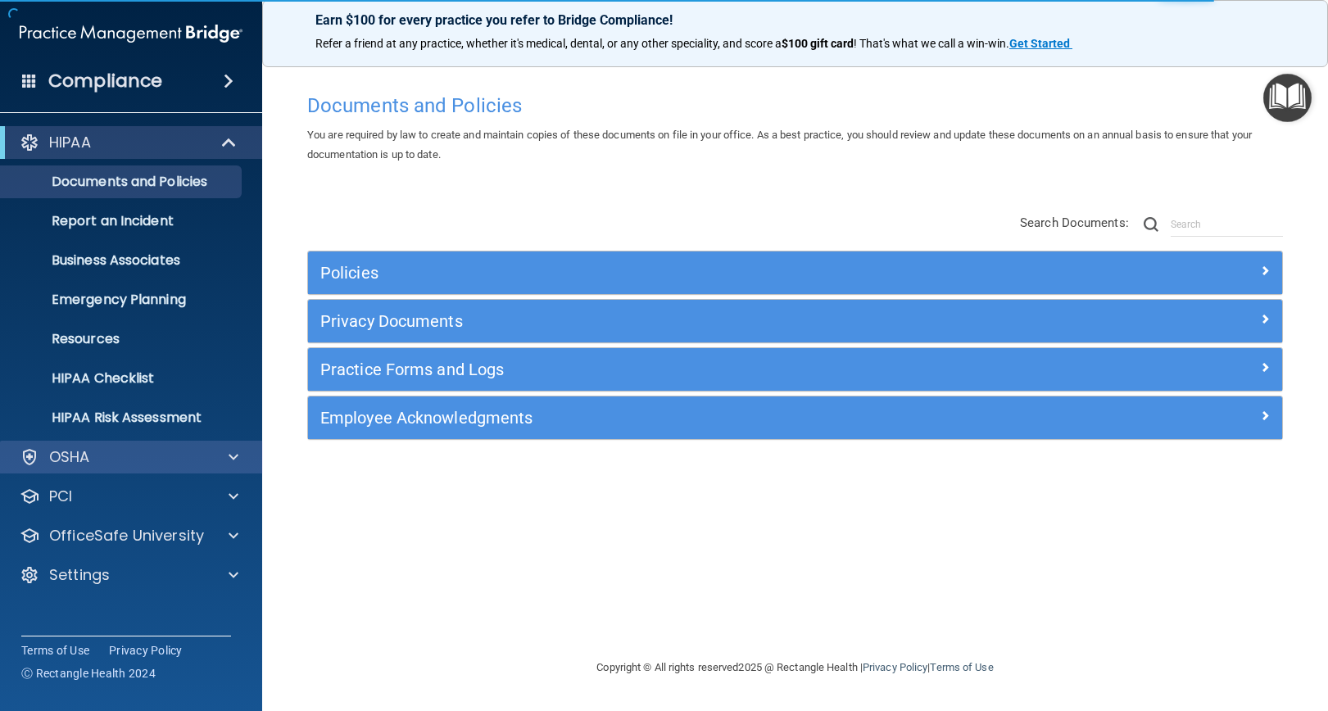
click at [152, 447] on div "OSHA" at bounding box center [131, 457] width 263 height 33
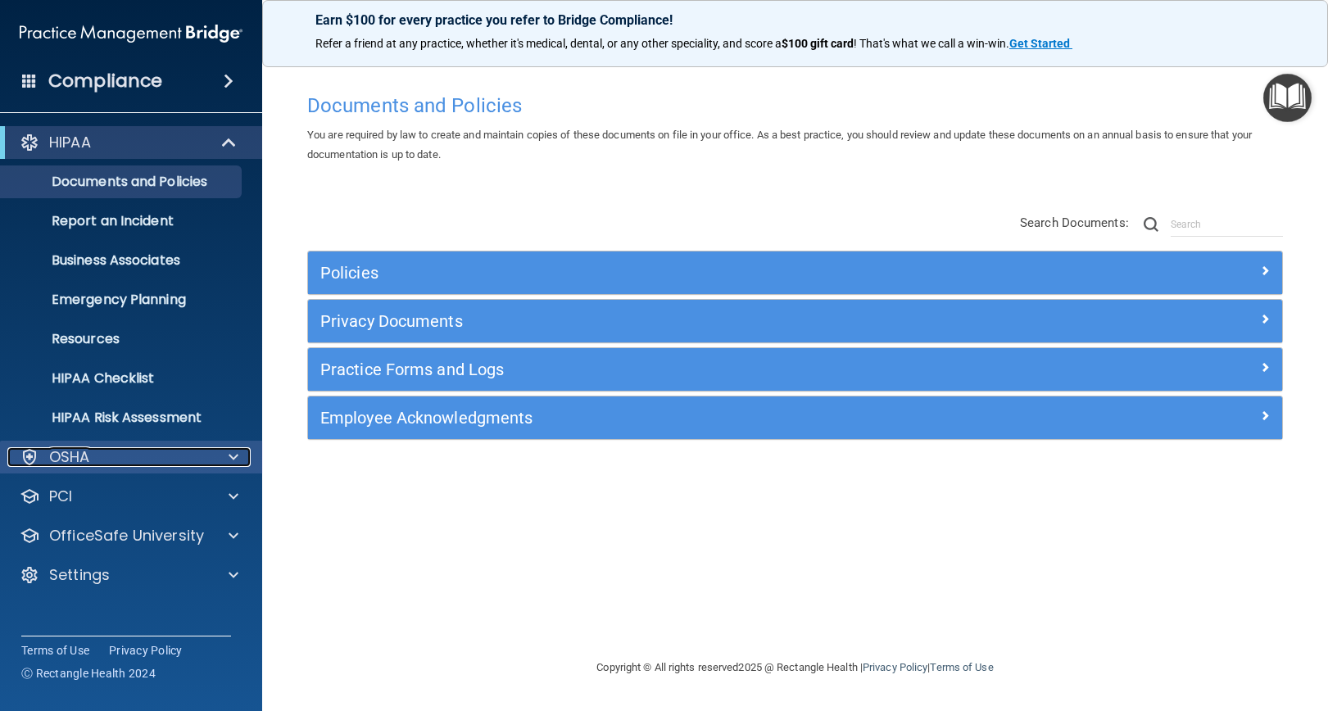
click at [220, 457] on div at bounding box center [231, 457] width 41 height 20
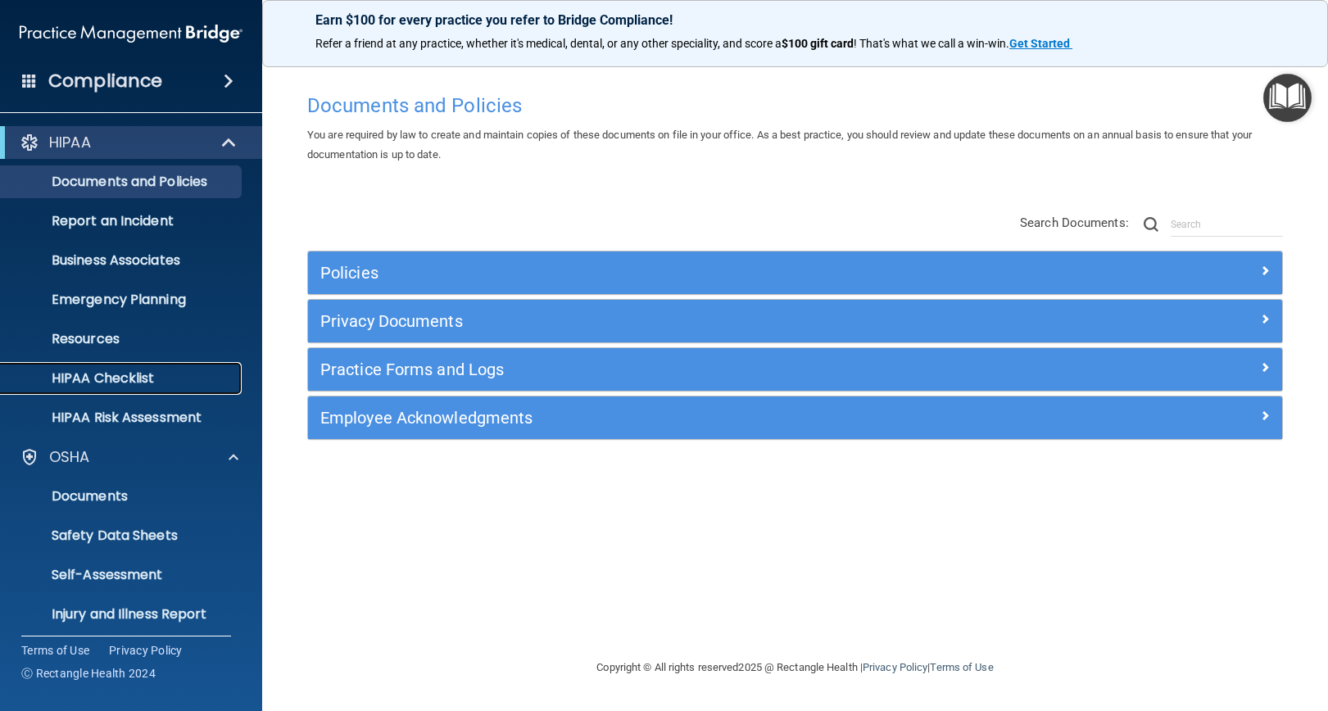
click at [120, 387] on p "HIPAA Checklist" at bounding box center [123, 378] width 224 height 16
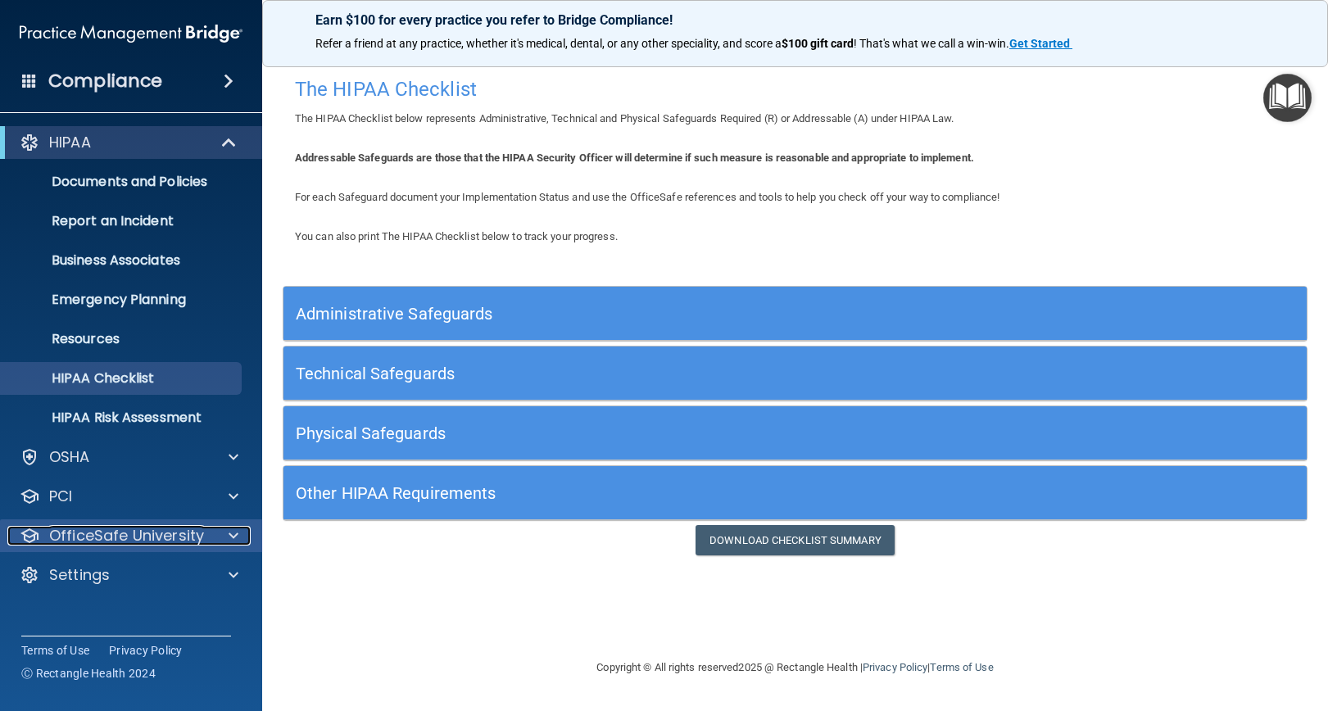
click at [215, 532] on div at bounding box center [231, 536] width 41 height 20
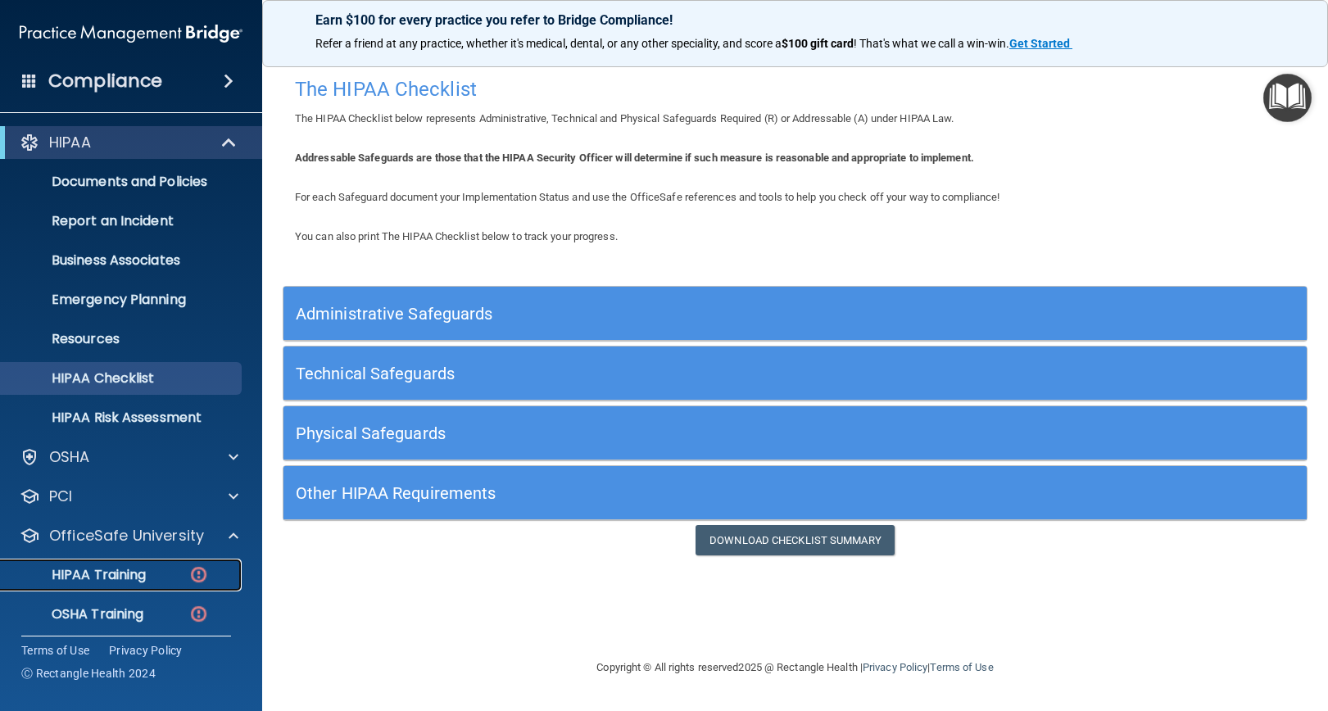
click at [128, 570] on p "HIPAA Training" at bounding box center [78, 575] width 135 height 16
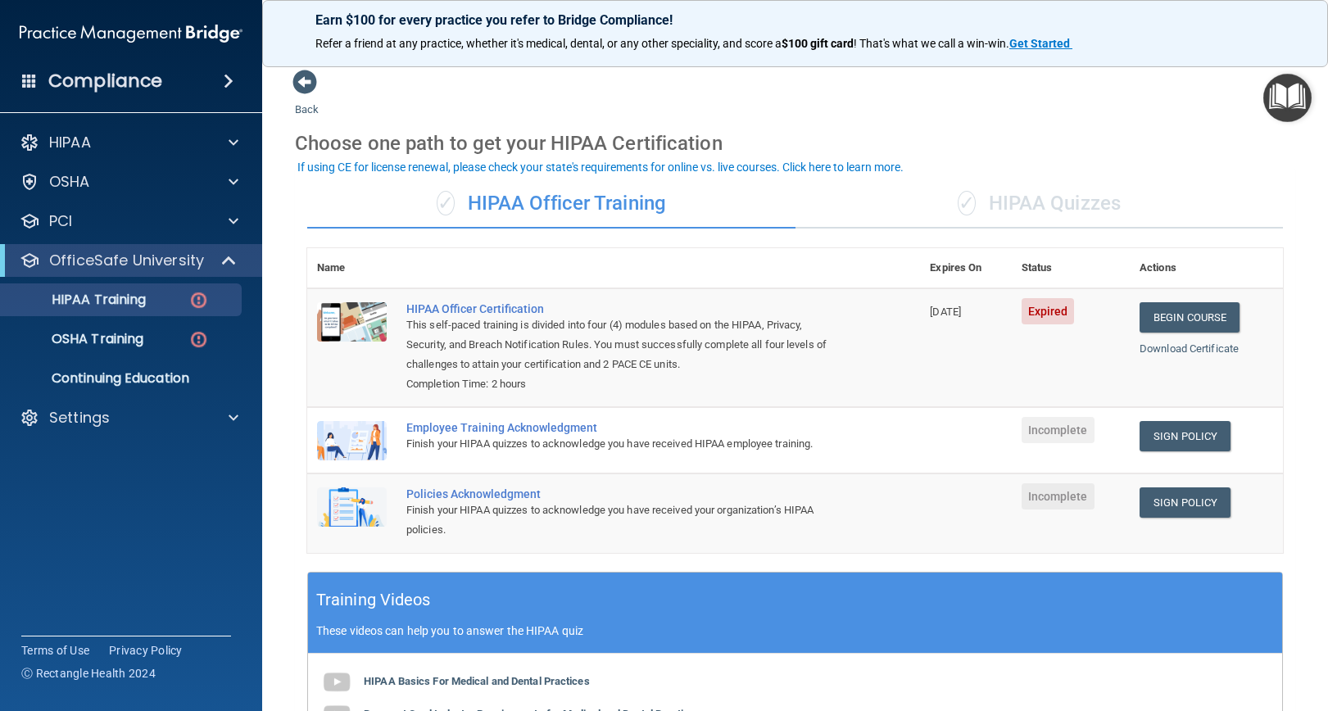
click at [983, 204] on div "✓ HIPAA Quizzes" at bounding box center [1040, 203] width 488 height 49
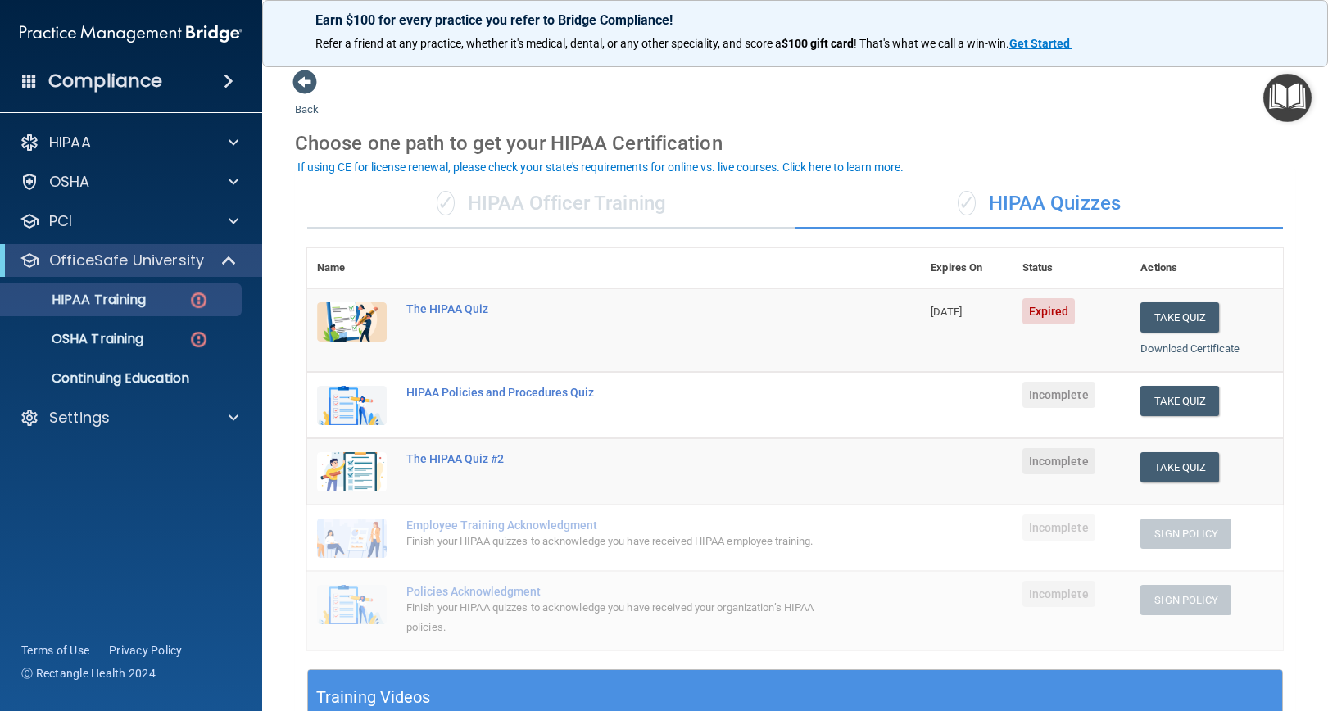
click at [654, 197] on div "✓ HIPAA Officer Training" at bounding box center [551, 203] width 488 height 49
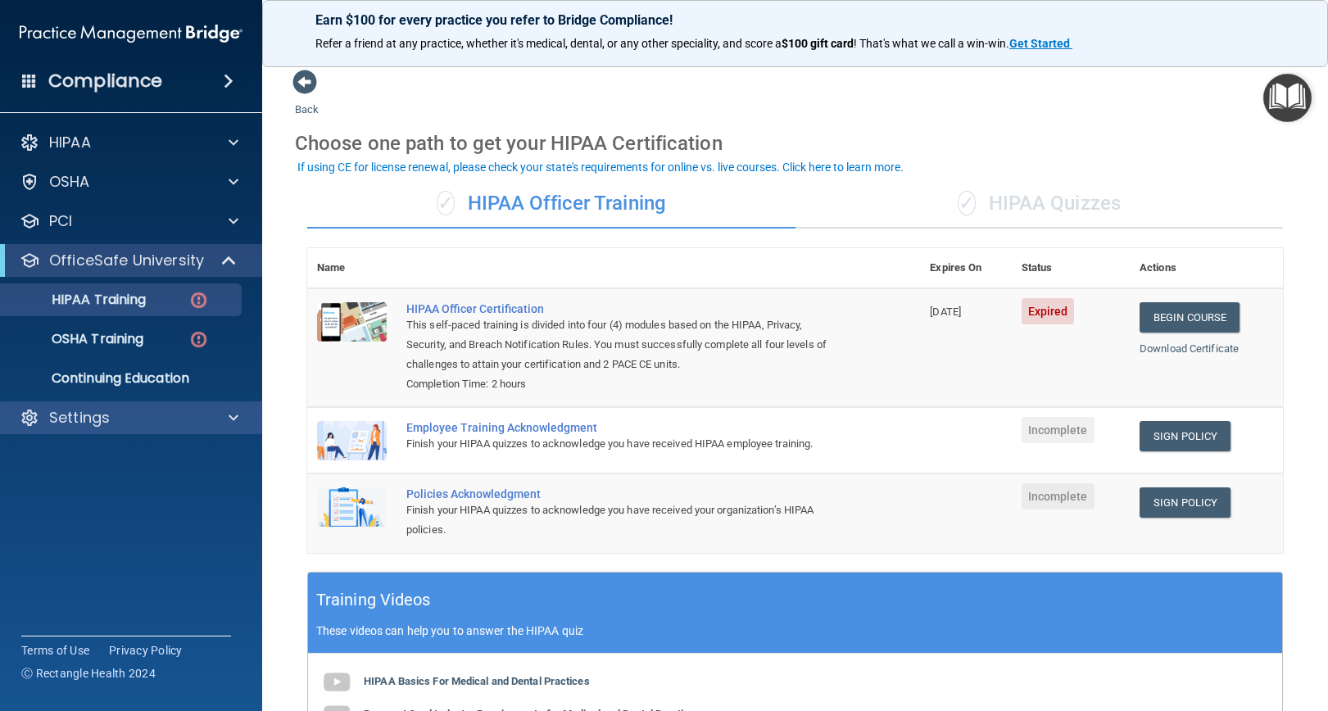
click at [70, 431] on div "Settings" at bounding box center [131, 418] width 263 height 33
click at [234, 415] on span at bounding box center [234, 418] width 10 height 20
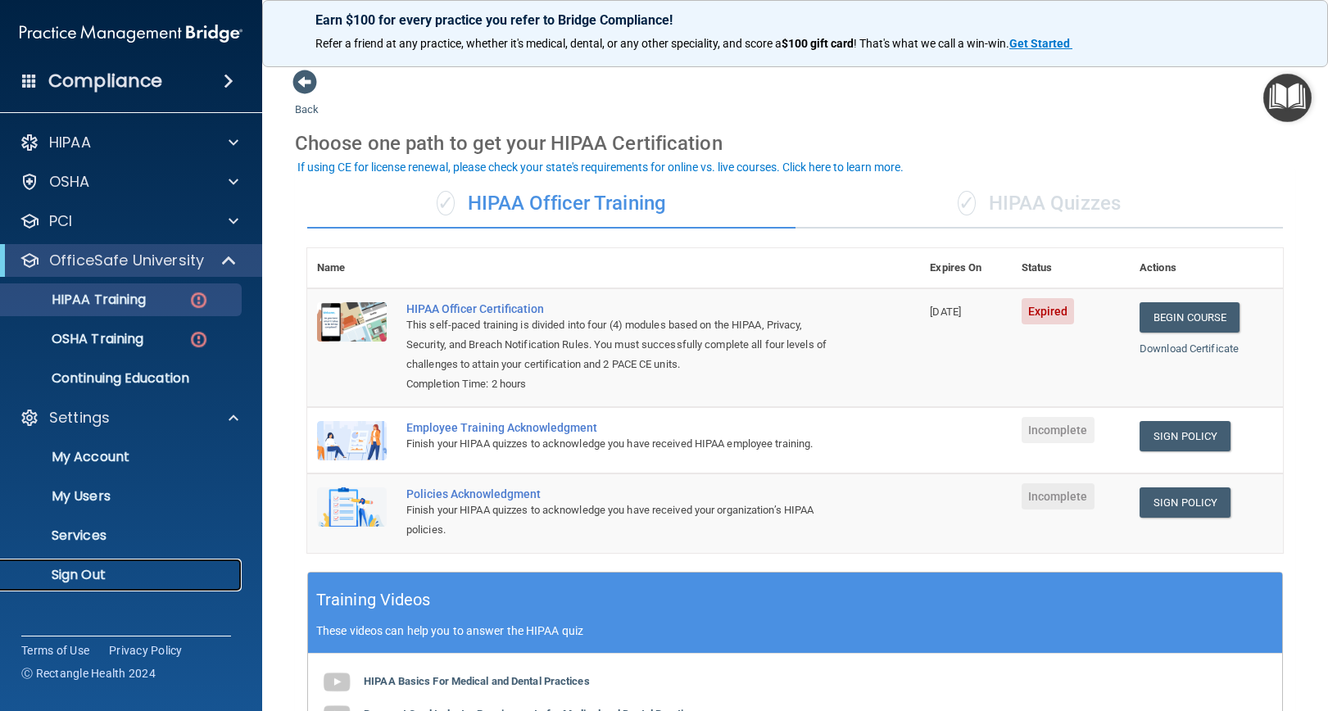
click at [67, 572] on p "Sign Out" at bounding box center [123, 575] width 224 height 16
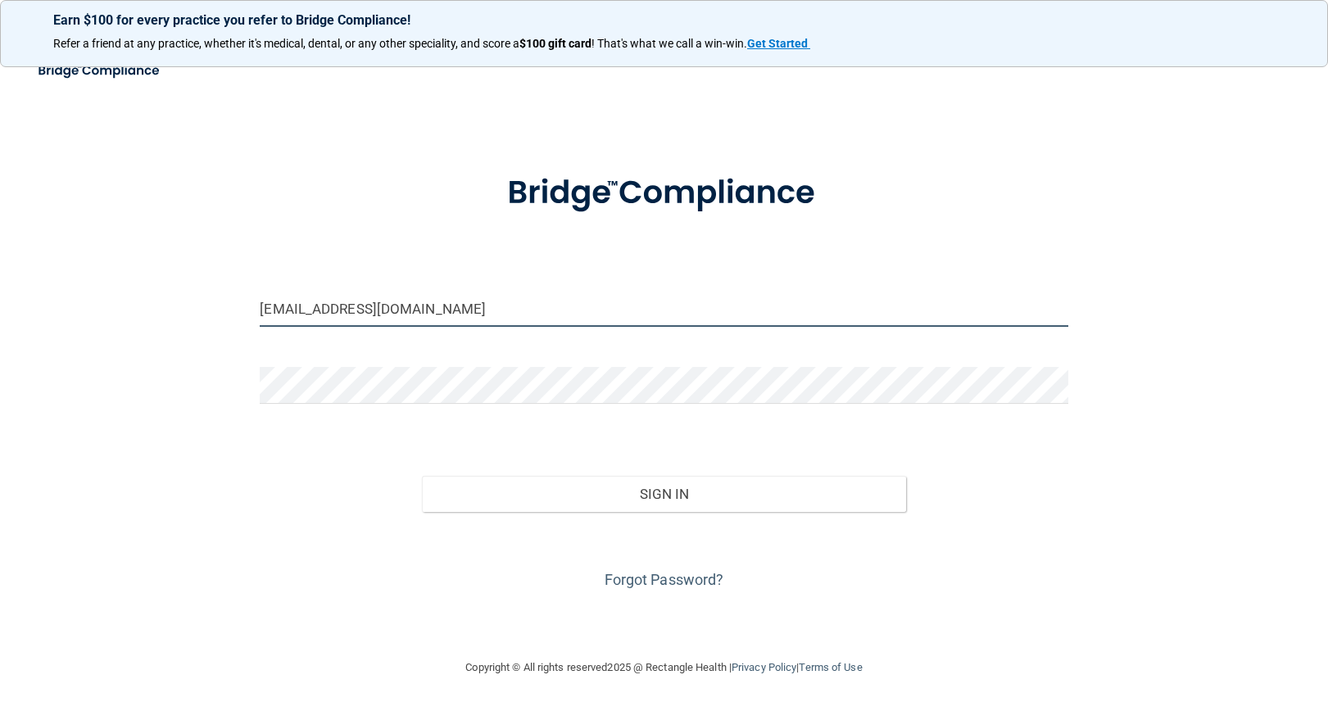
drag, startPoint x: 473, startPoint y: 315, endPoint x: 482, endPoint y: 326, distance: 14.6
click at [473, 315] on input "[EMAIL_ADDRESS][DOMAIN_NAME]" at bounding box center [664, 308] width 808 height 37
drag, startPoint x: 694, startPoint y: 271, endPoint x: 611, endPoint y: 286, distance: 84.9
click at [694, 271] on form "[EMAIL_ADDRESS][DOMAIN_NAME] Invalid email/password. You don't have permission …" at bounding box center [664, 372] width 808 height 443
click at [547, 311] on input "[EMAIL_ADDRESS][DOMAIN_NAME]" at bounding box center [664, 308] width 808 height 37
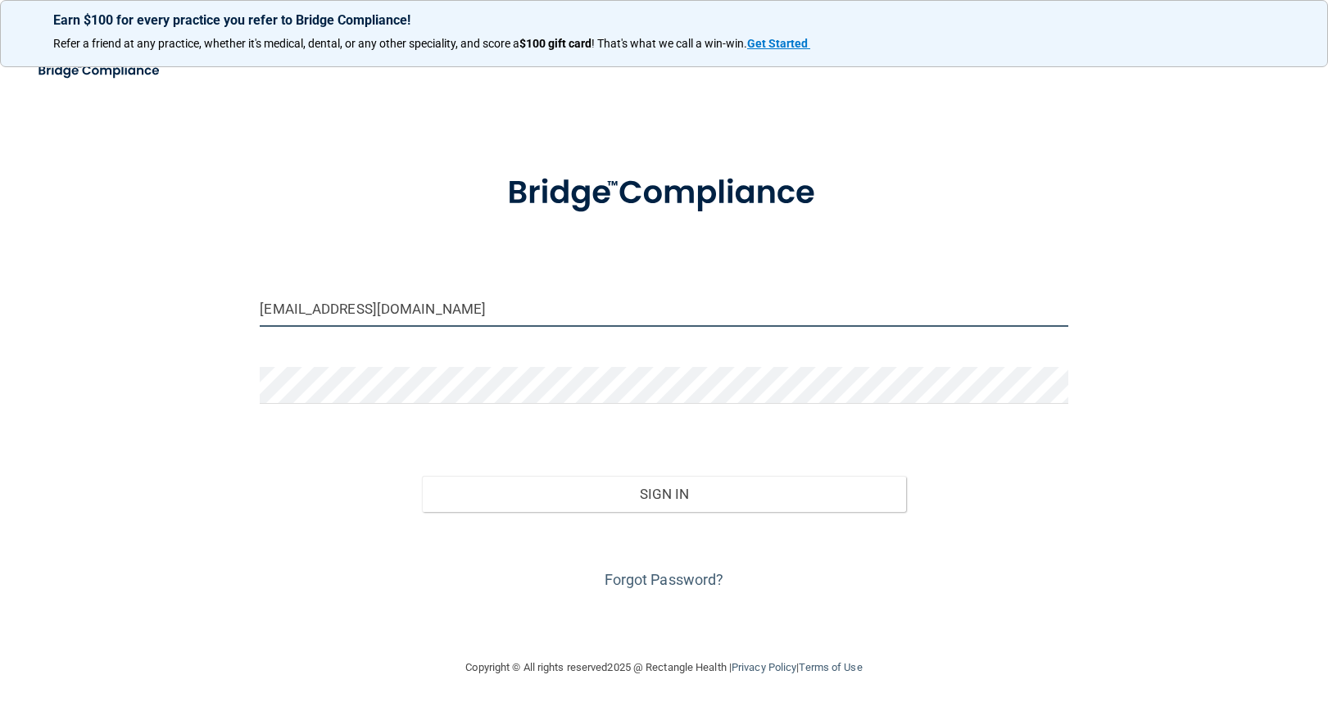
click at [547, 311] on input "[EMAIL_ADDRESS][DOMAIN_NAME]" at bounding box center [664, 308] width 808 height 37
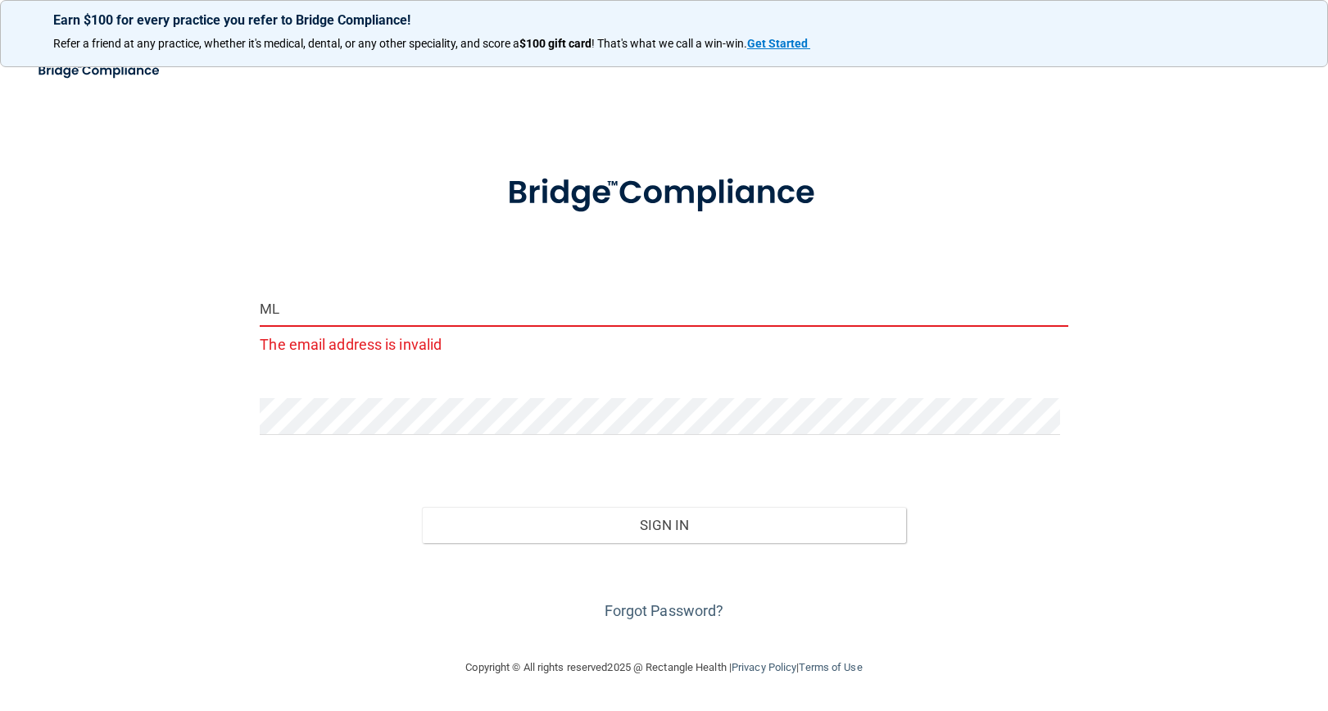
type input "M"
type input "[EMAIL_ADDRESS][DOMAIN_NAME]"
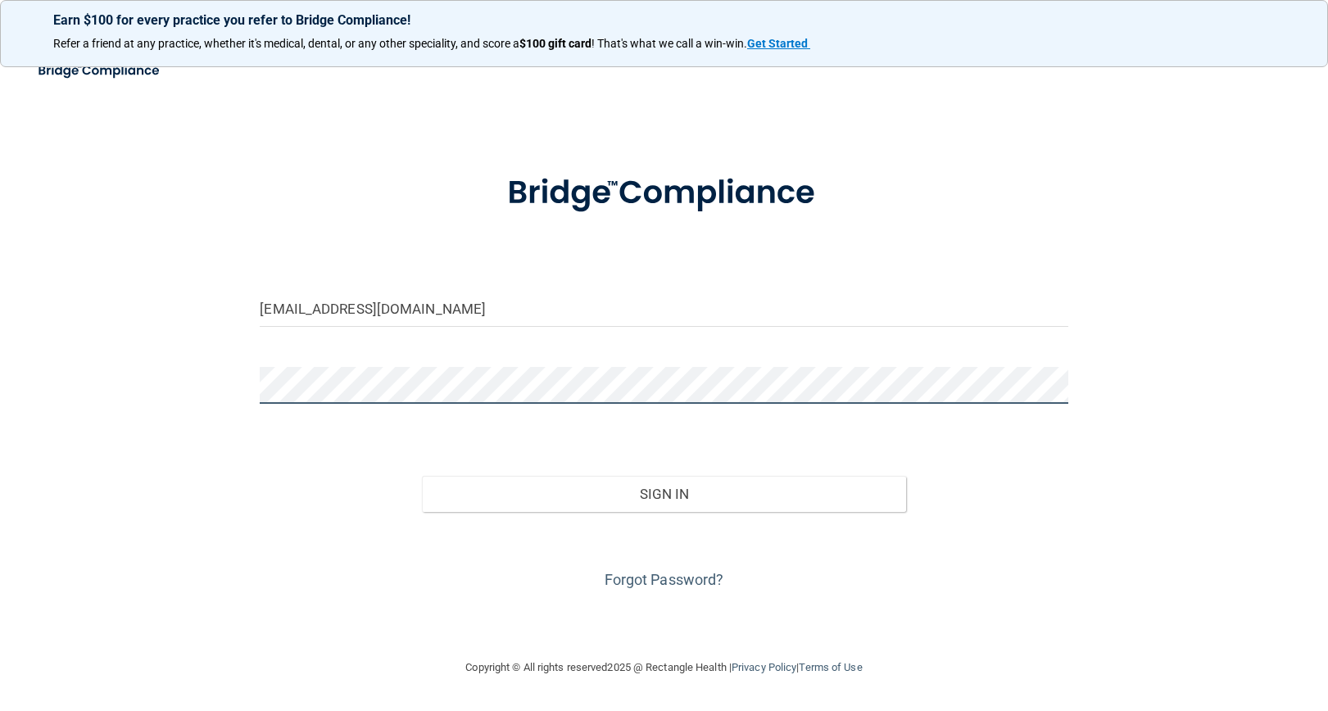
click at [422, 476] on button "Sign In" at bounding box center [664, 494] width 485 height 36
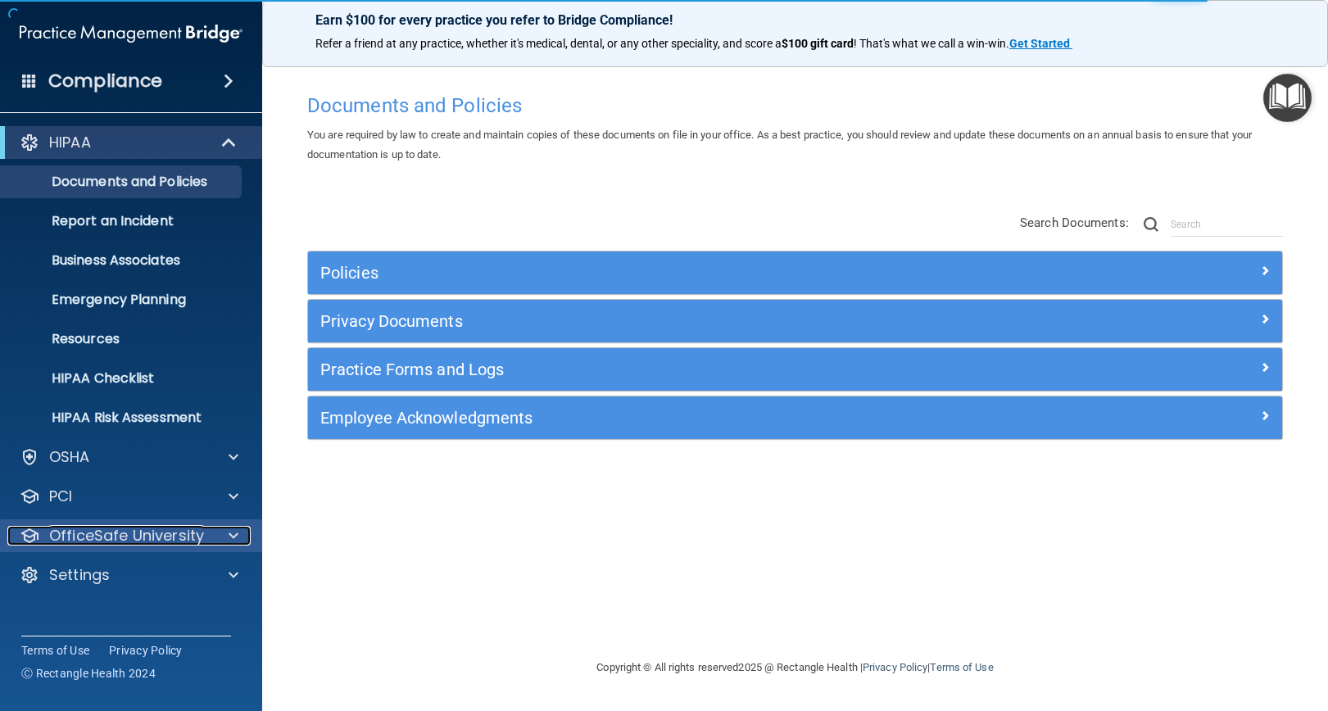
click at [238, 538] on div at bounding box center [231, 536] width 41 height 20
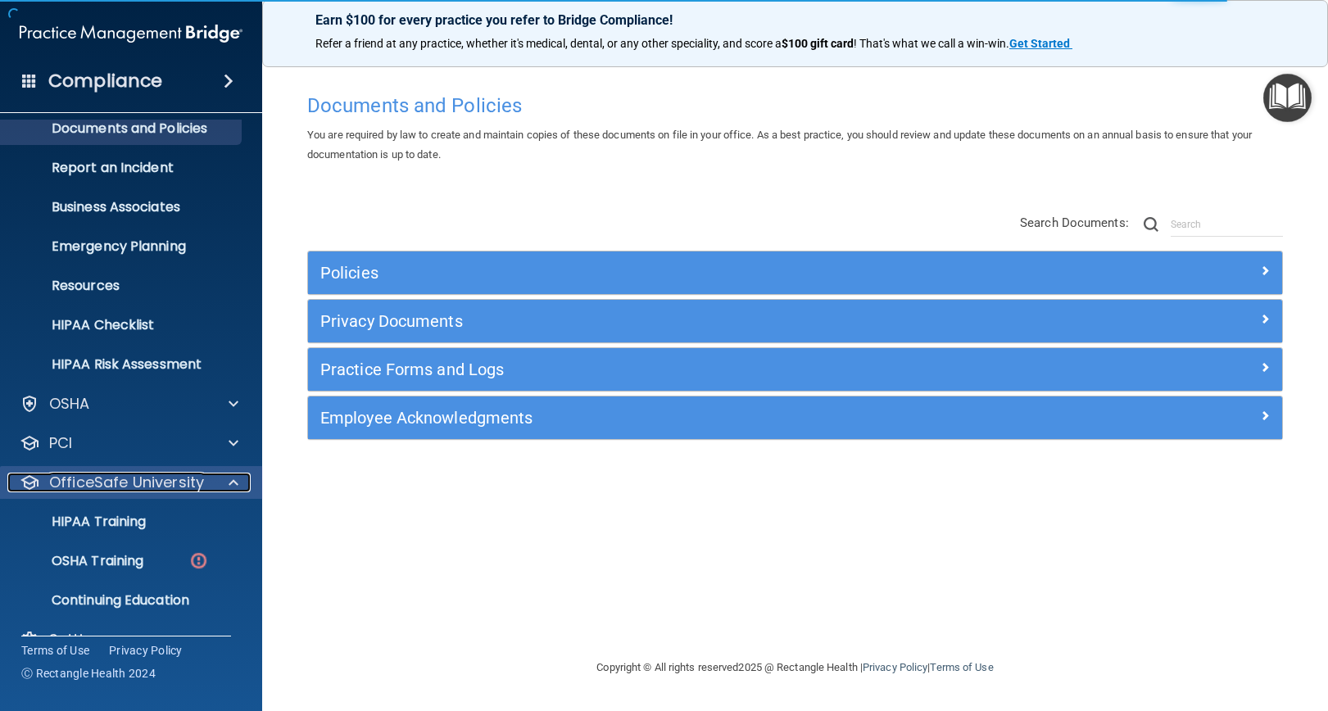
scroll to position [82, 0]
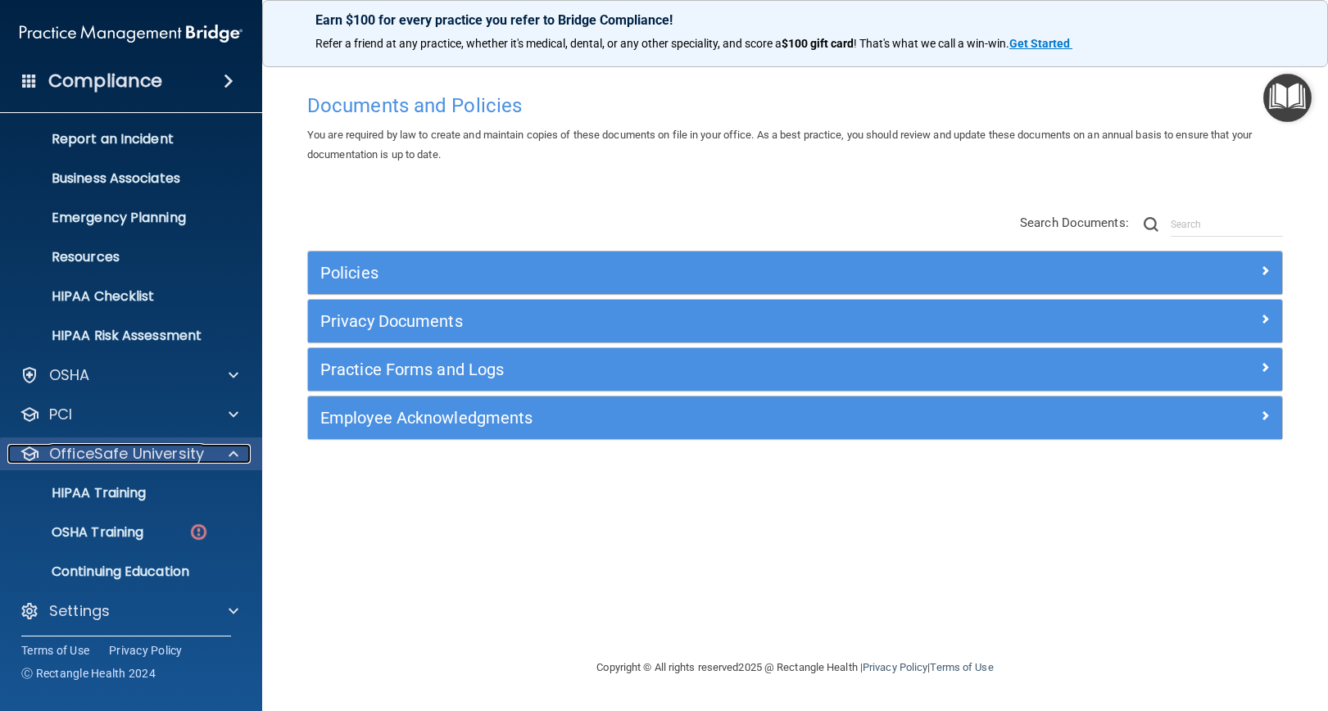
click at [231, 456] on span at bounding box center [234, 454] width 10 height 20
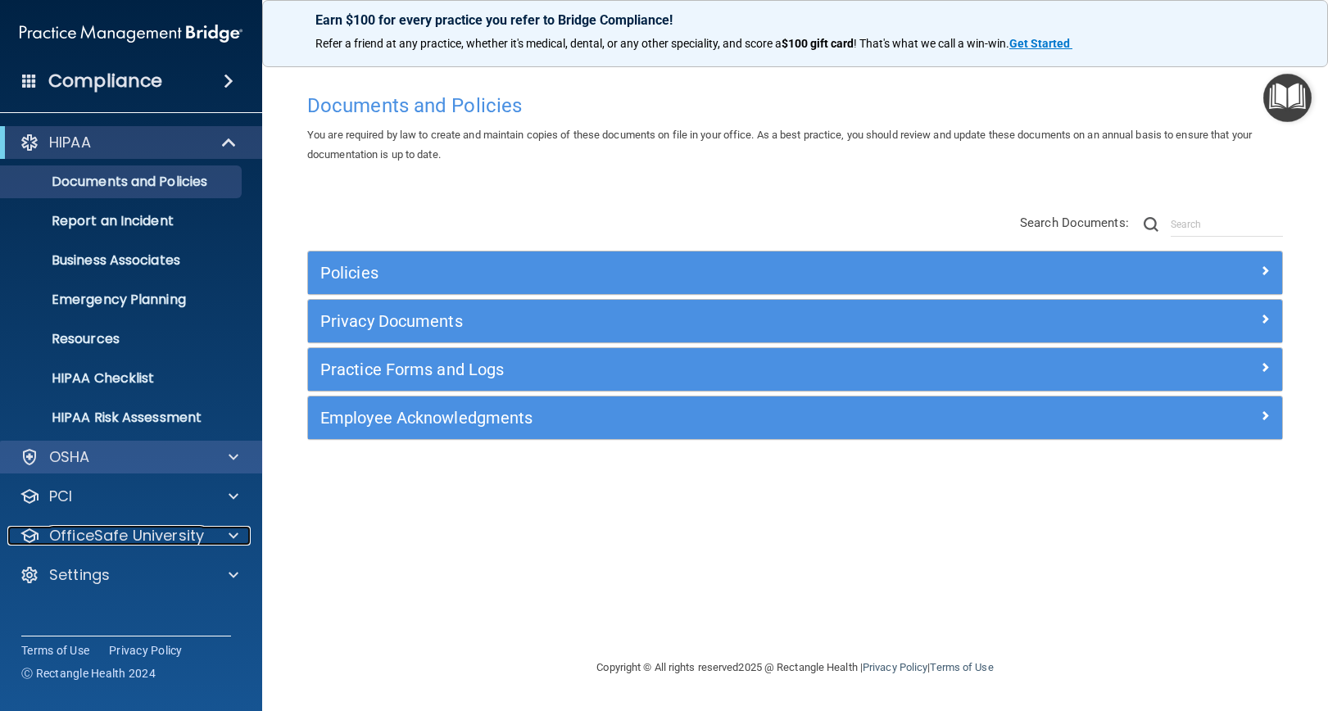
scroll to position [0, 0]
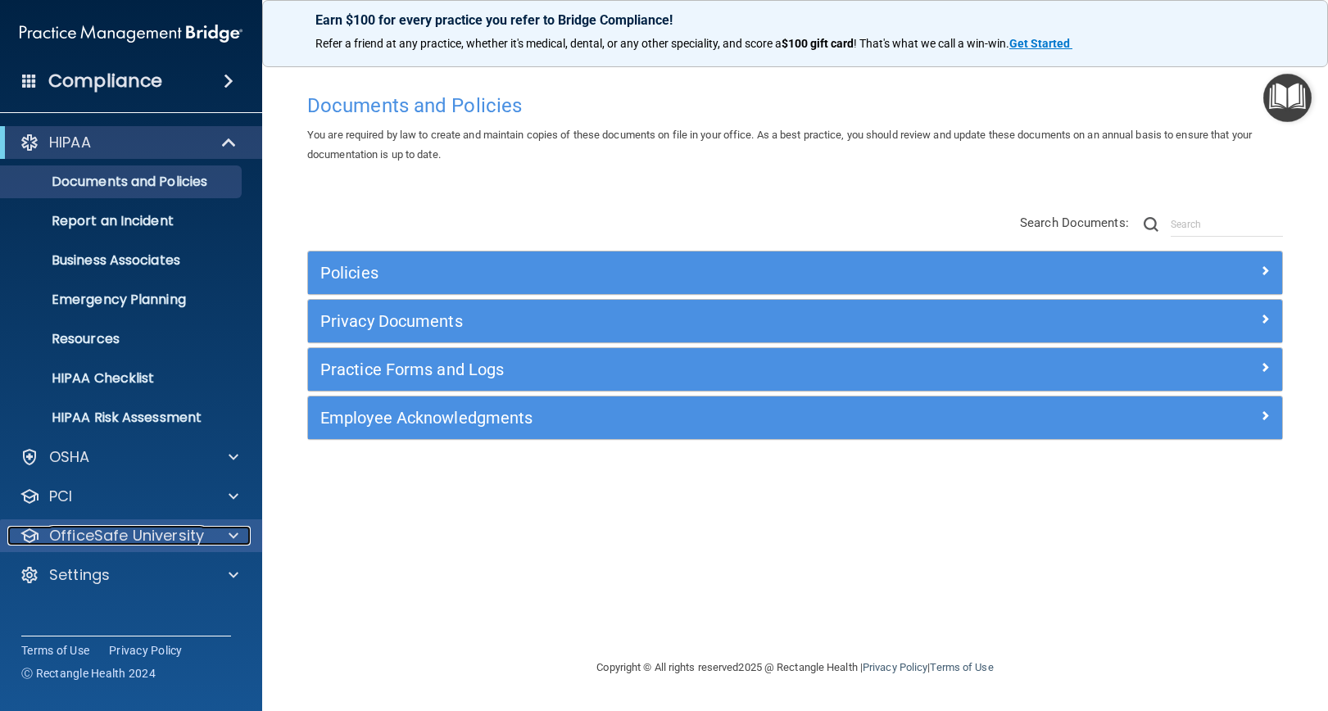
click at [234, 536] on span at bounding box center [234, 536] width 10 height 20
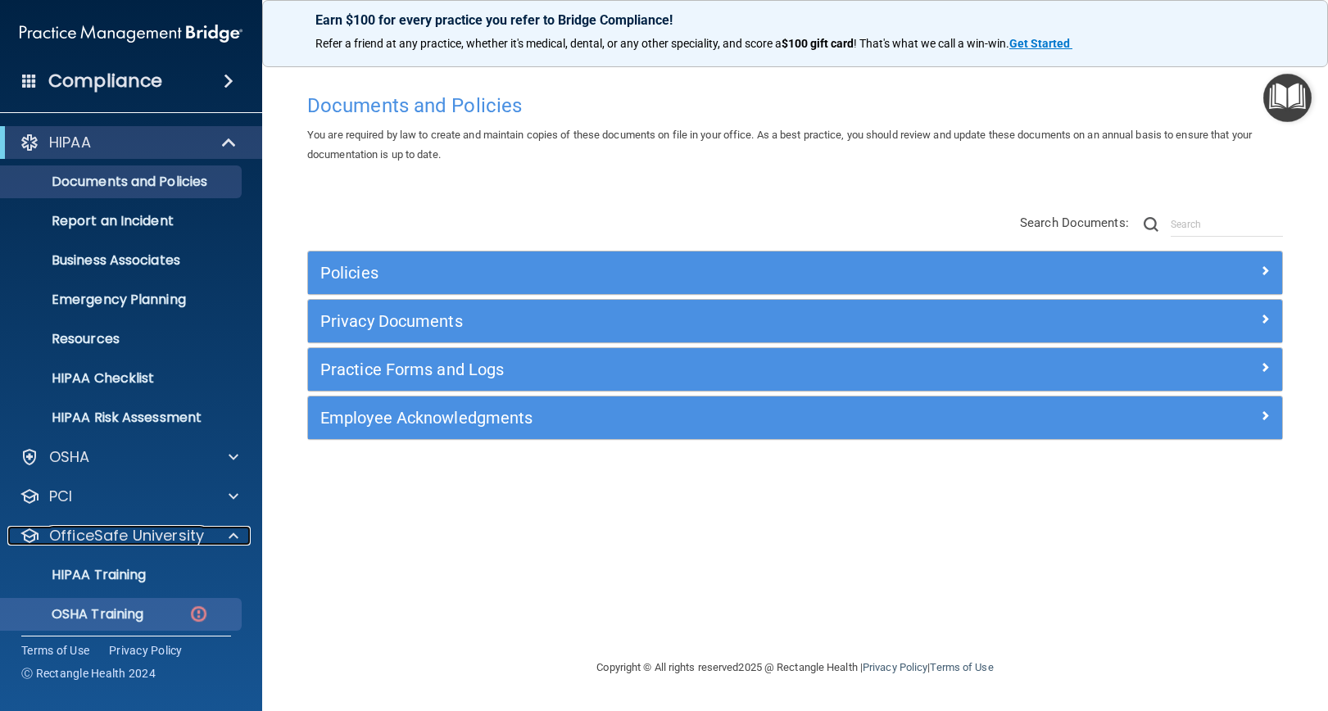
scroll to position [82, 0]
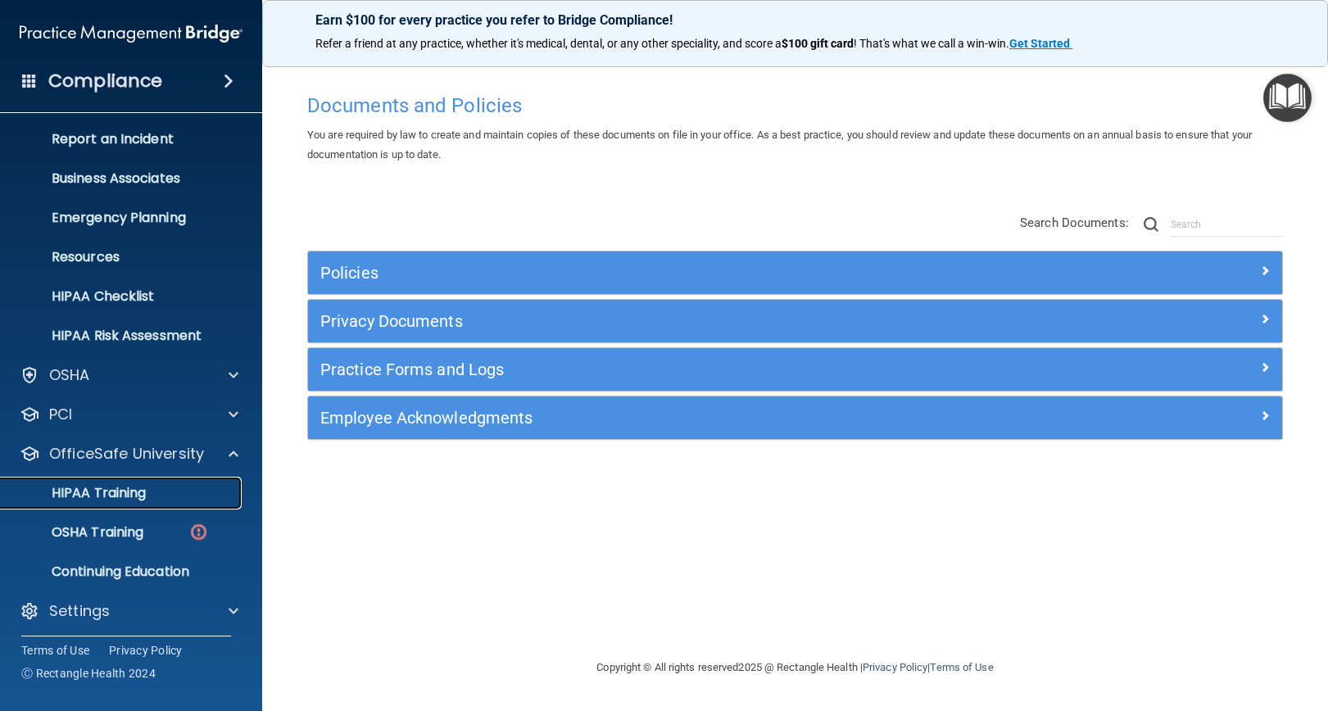
click at [44, 494] on p "HIPAA Training" at bounding box center [78, 493] width 135 height 16
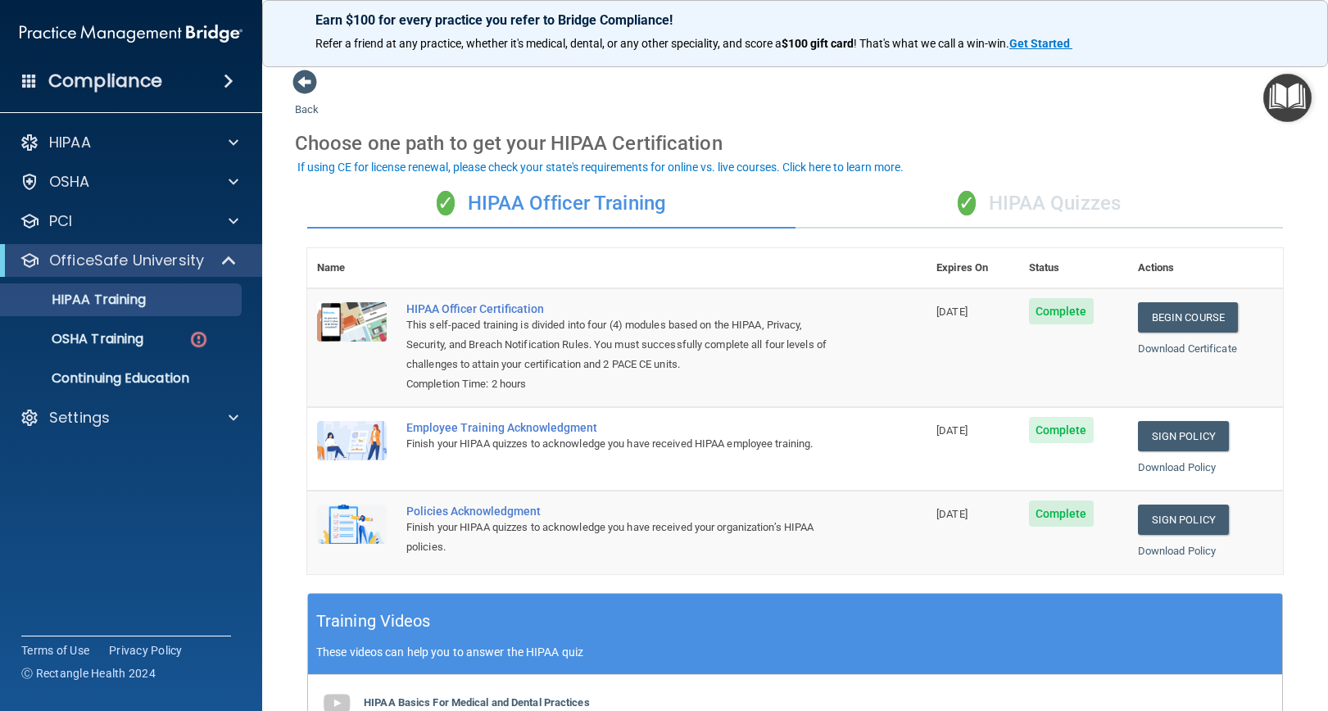
click at [983, 200] on div "✓ HIPAA Quizzes" at bounding box center [1040, 203] width 488 height 49
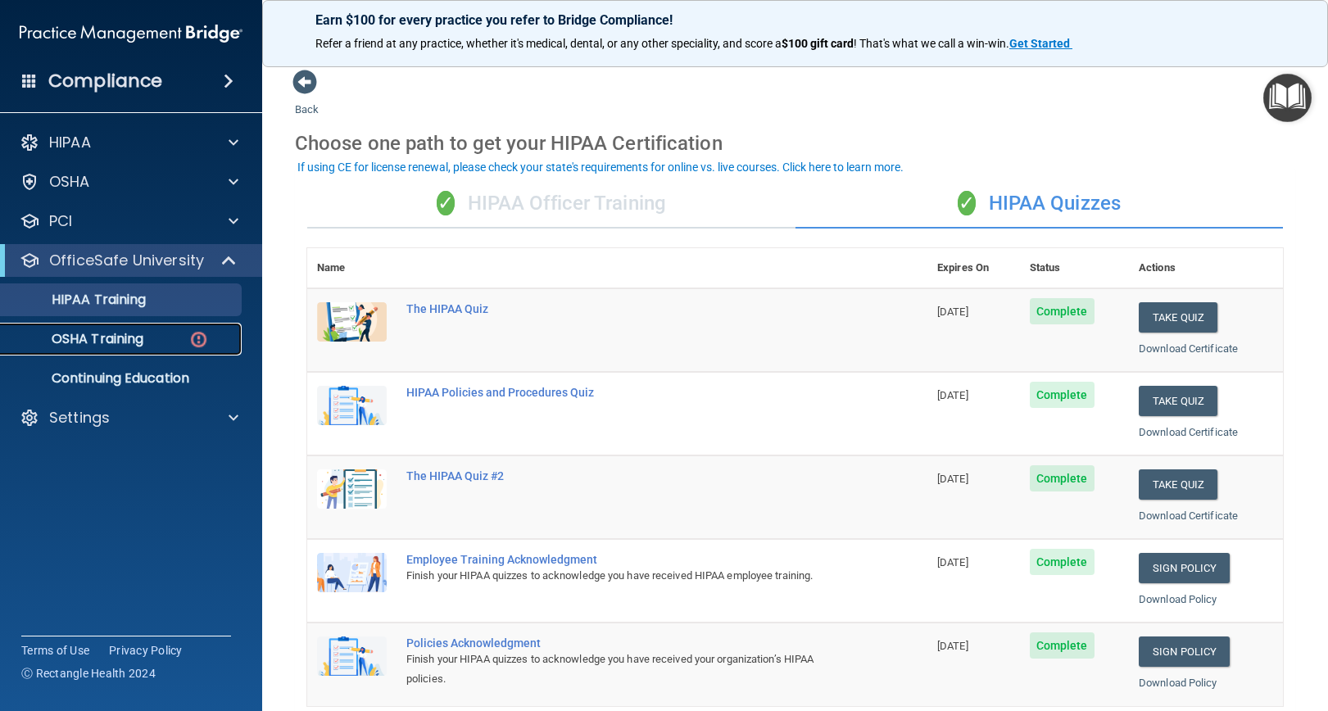
click at [118, 338] on p "OSHA Training" at bounding box center [77, 339] width 133 height 16
